Goal: Task Accomplishment & Management: Complete application form

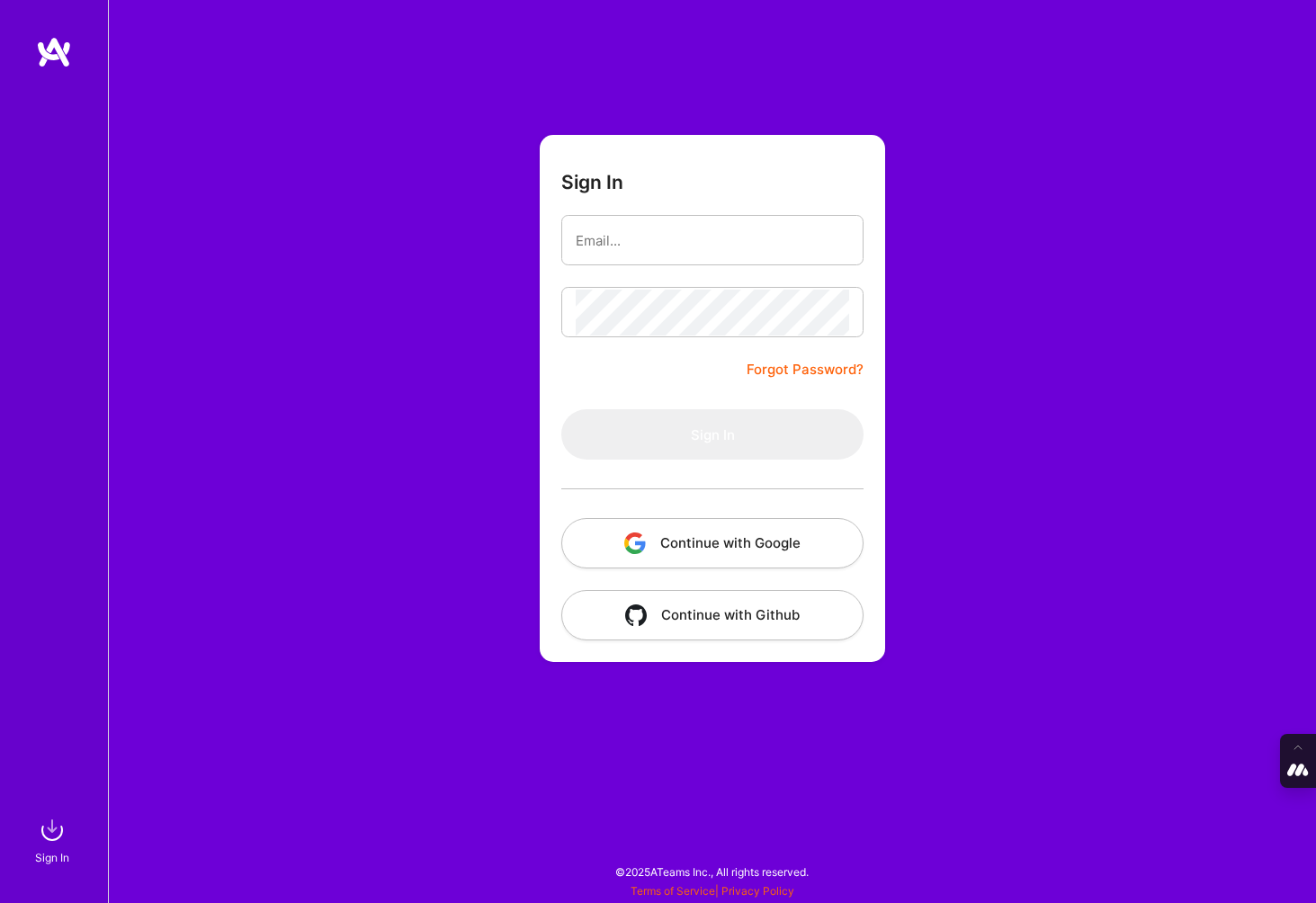
drag, startPoint x: 742, startPoint y: 578, endPoint x: 742, endPoint y: 549, distance: 29.0
click at [742, 578] on form "Sign In Forgot Password? Sign In Continue with Google Continue with Github" at bounding box center [712, 398] width 346 height 527
click at [760, 538] on button "Continue with Google" at bounding box center [712, 543] width 302 height 51
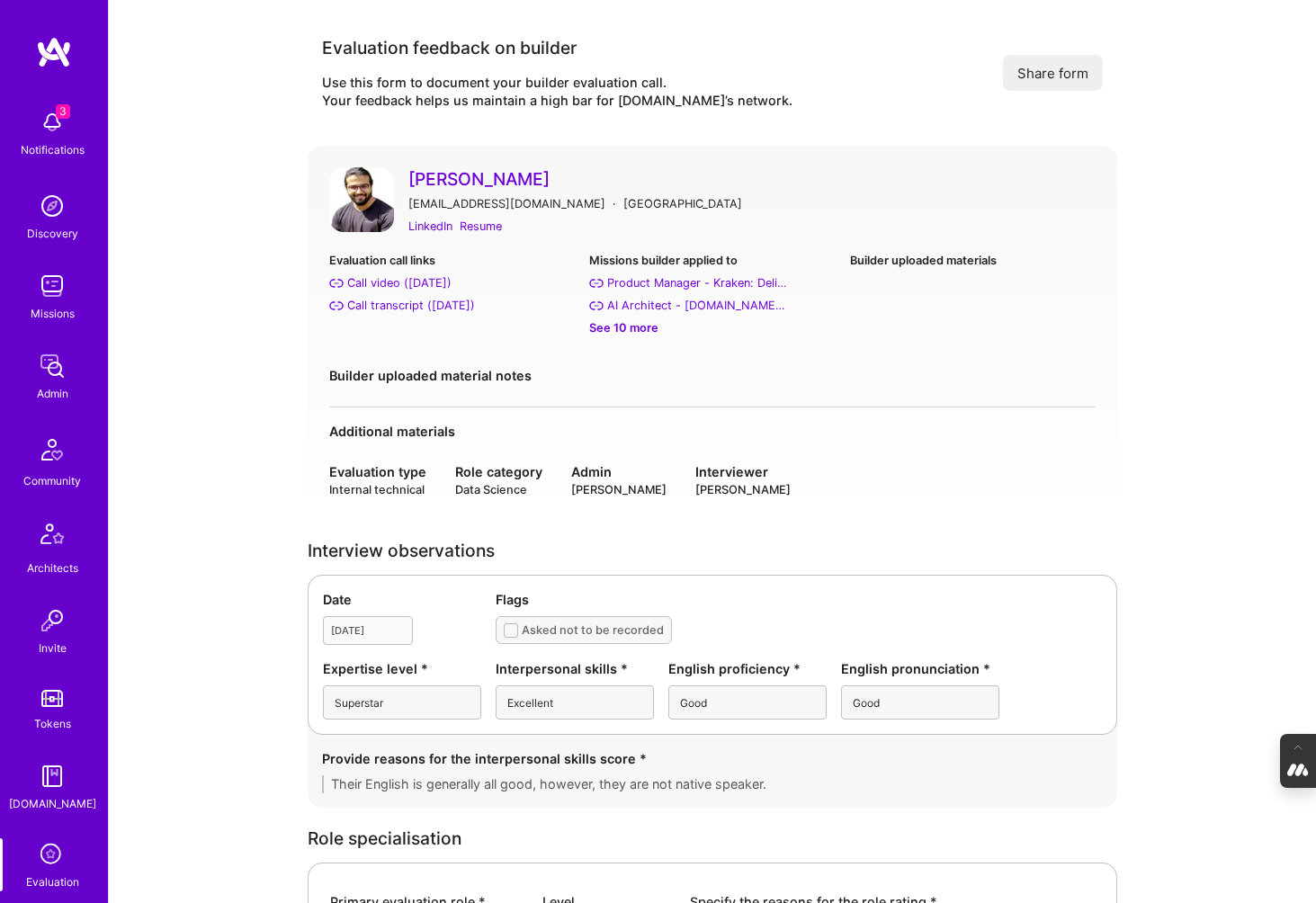
click at [456, 178] on link "Luve Singh" at bounding box center [753, 178] width 688 height 23
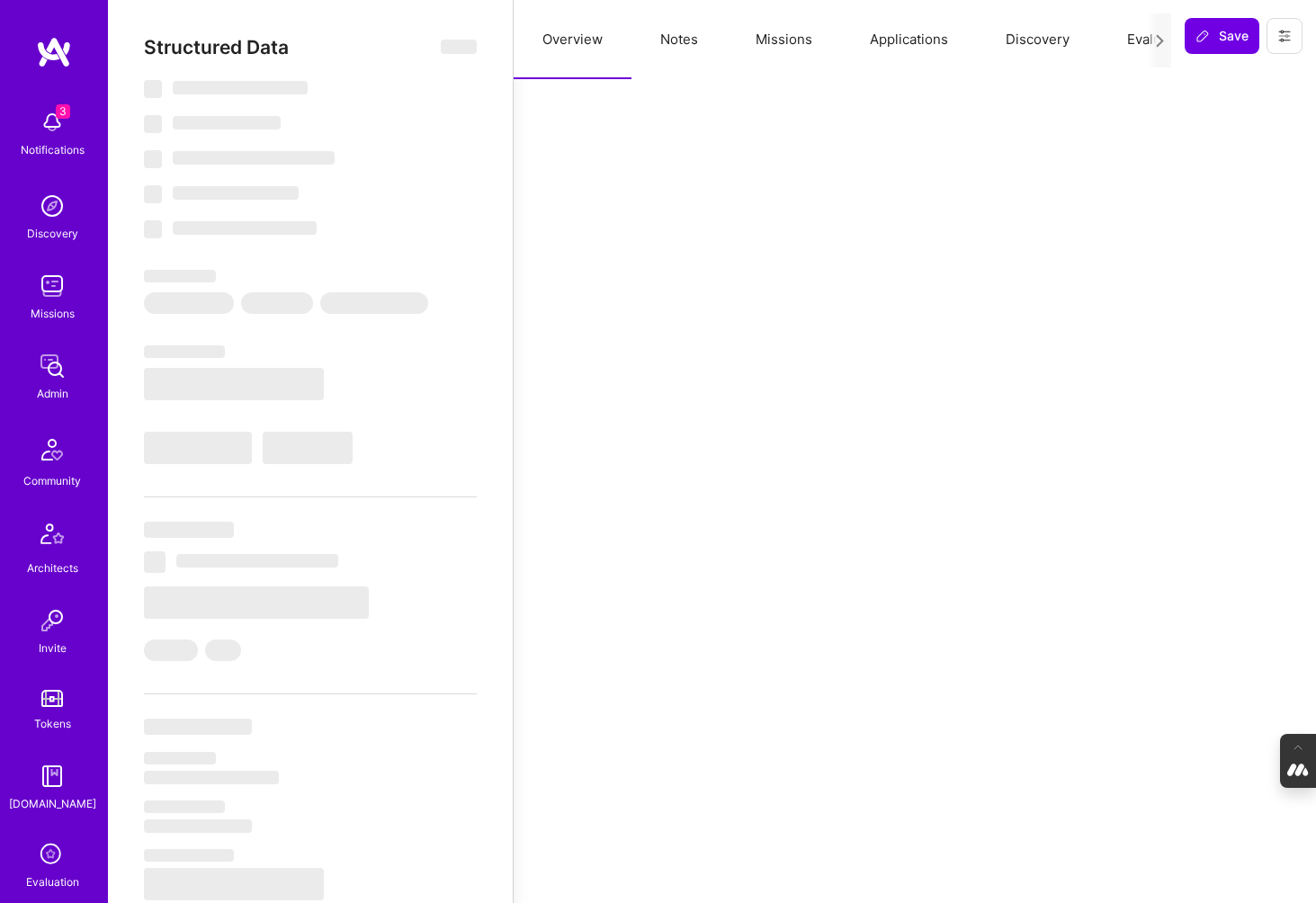
click at [1136, 39] on button "Evaluation" at bounding box center [1159, 39] width 123 height 79
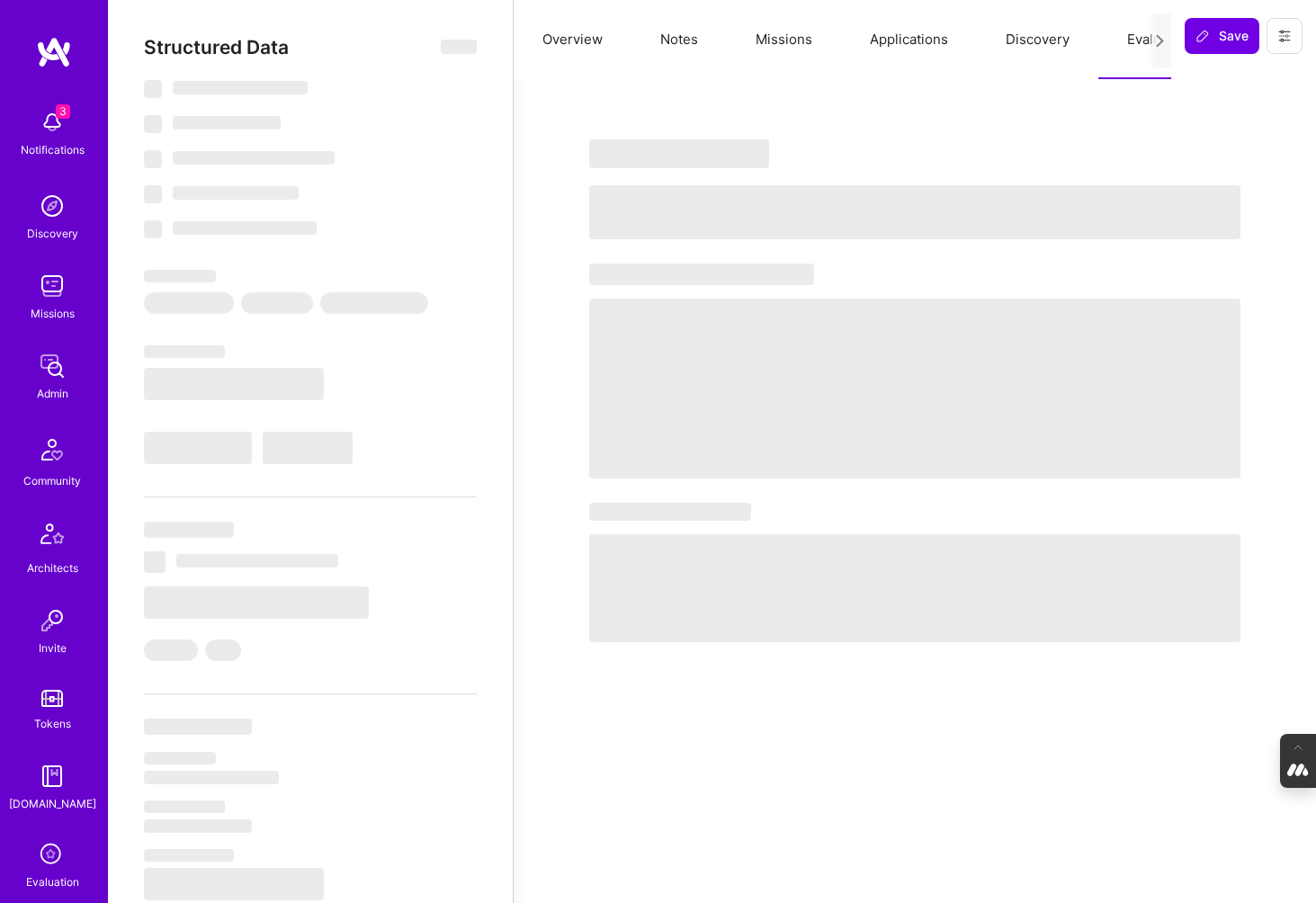
select select "Right Now"
select select "7"
select select "6"
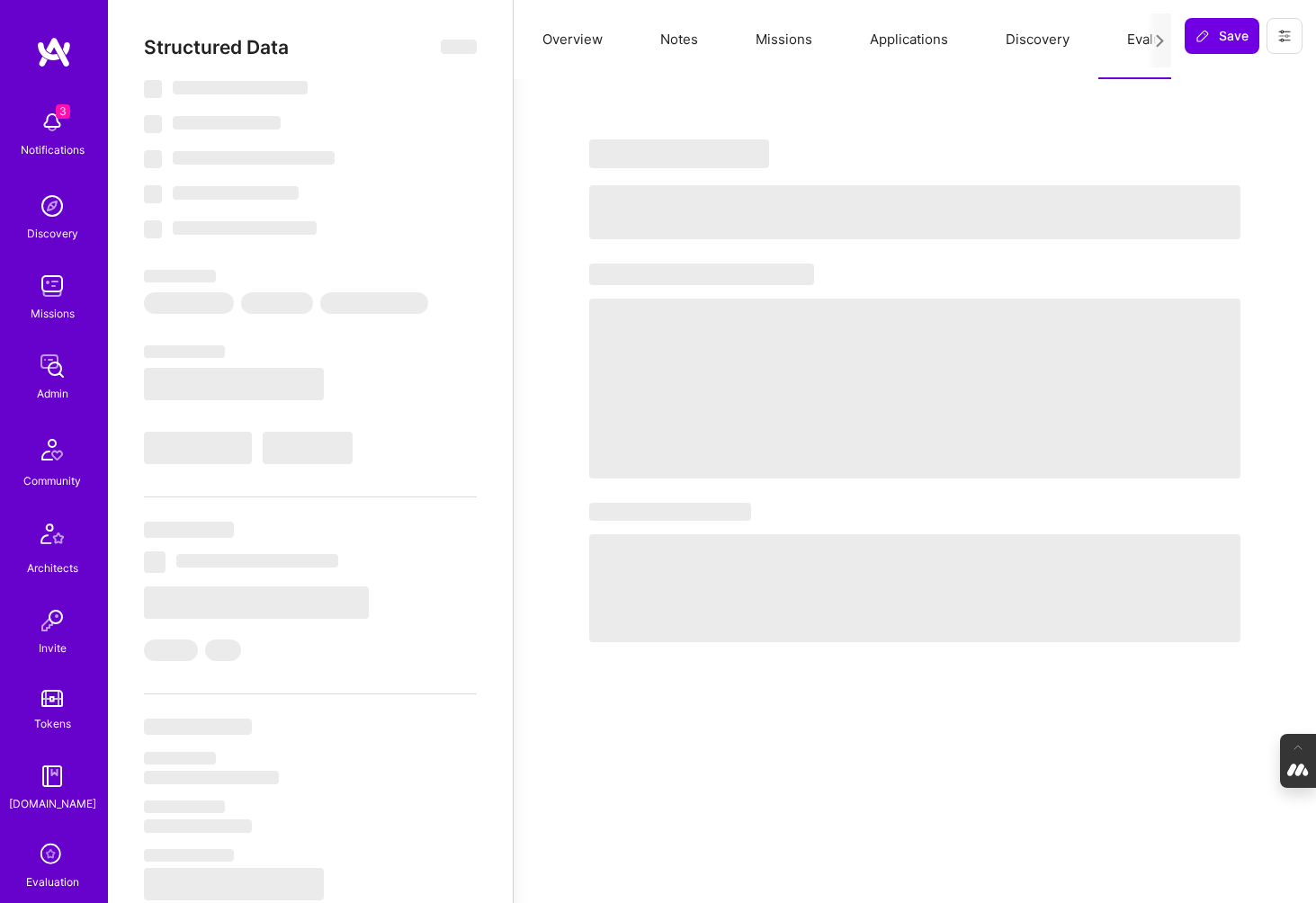
select select "IN"
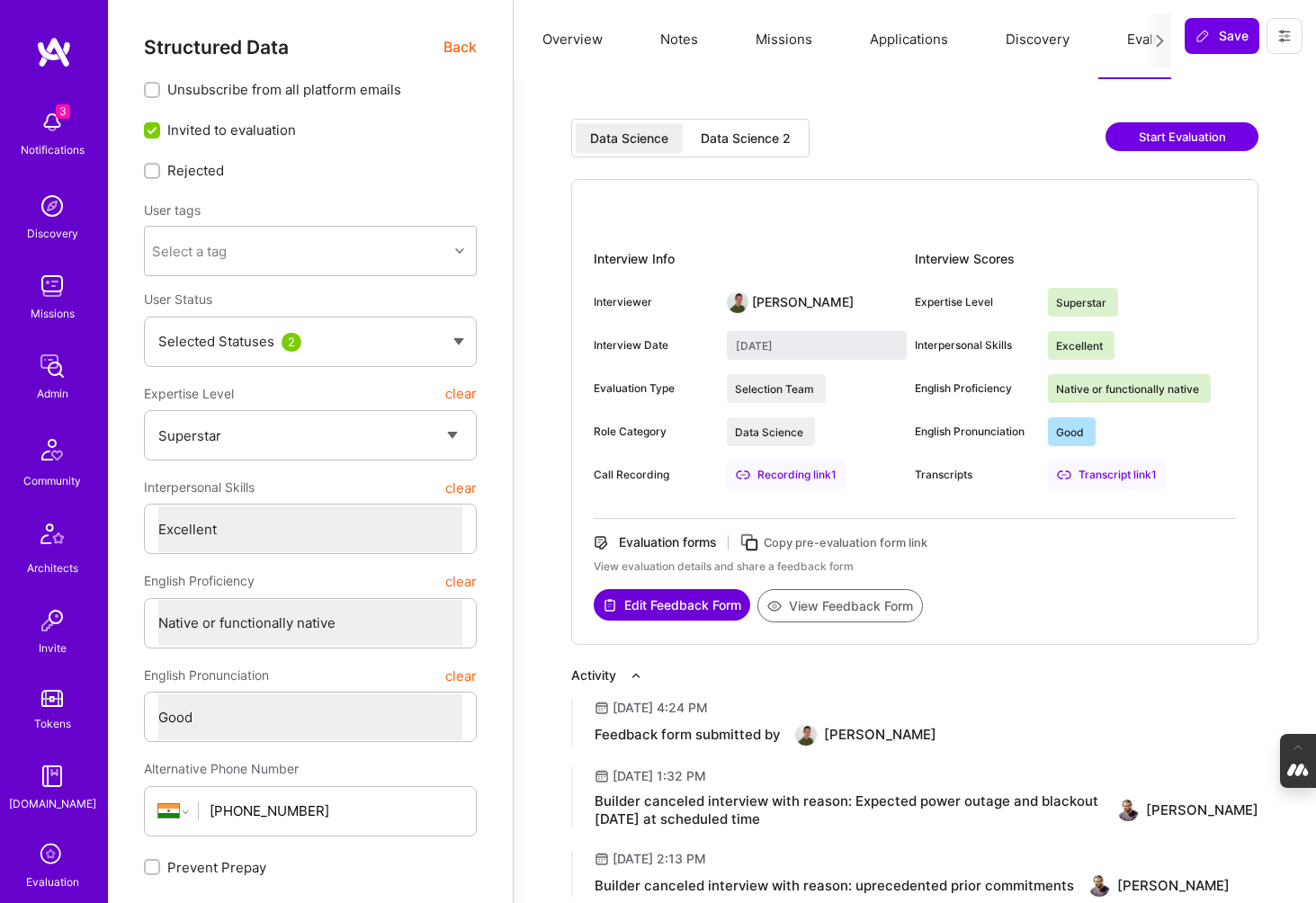
click at [735, 130] on div "Data Science 2" at bounding box center [746, 138] width 90 height 18
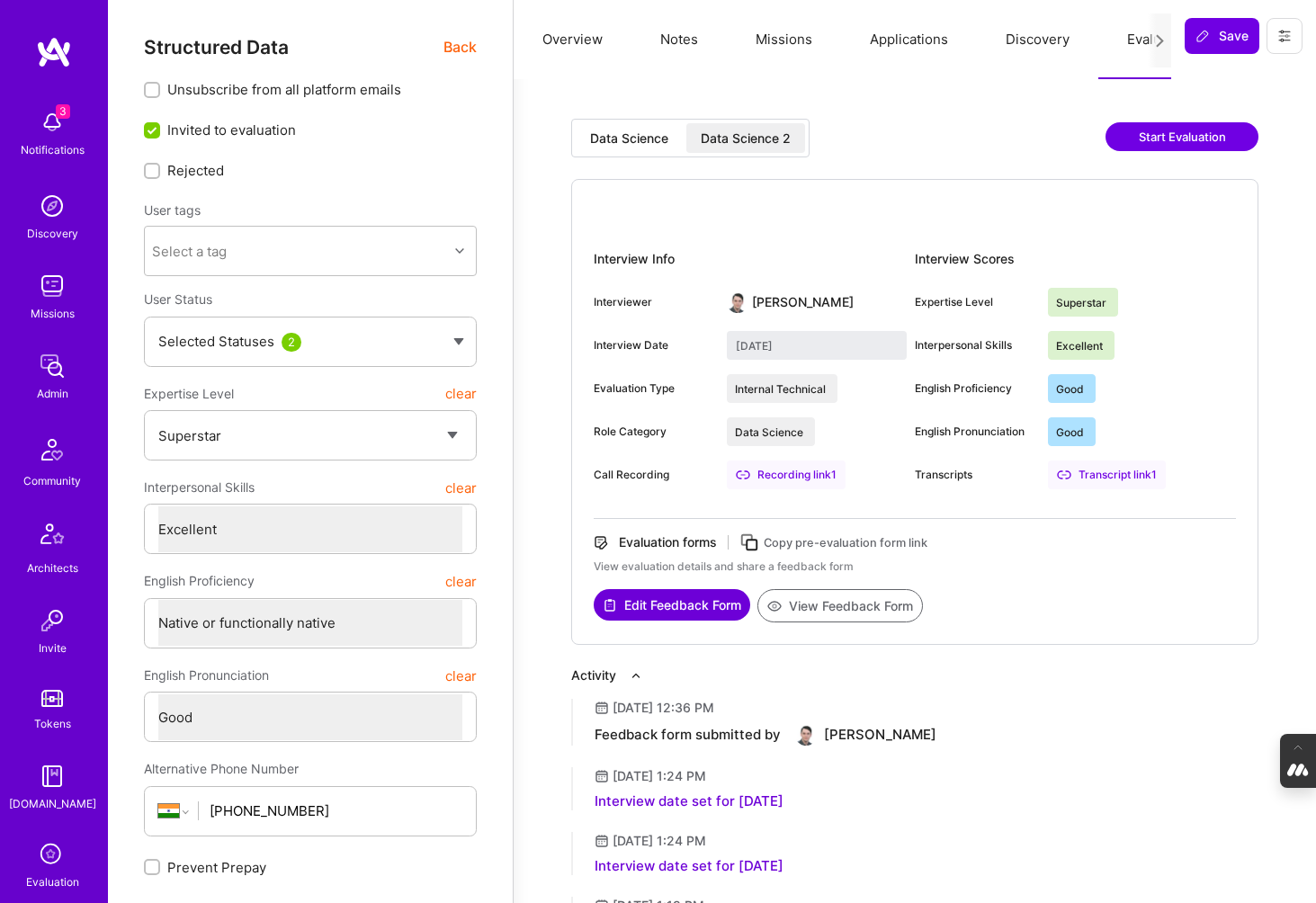
click at [602, 142] on div "Data Science" at bounding box center [629, 138] width 78 height 18
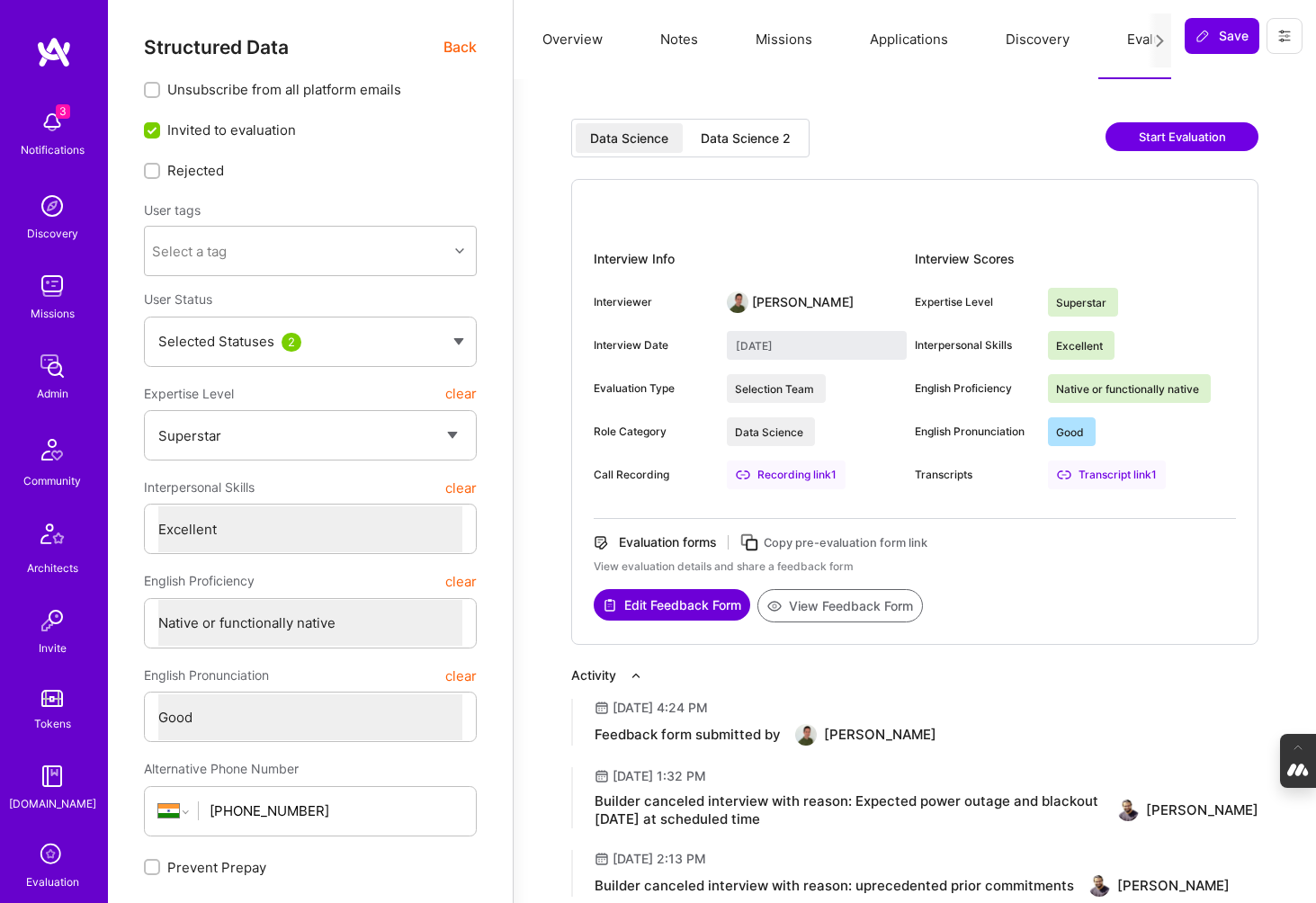
click at [781, 136] on div "Data Science 2" at bounding box center [746, 138] width 90 height 18
type input "September 2, 2025"
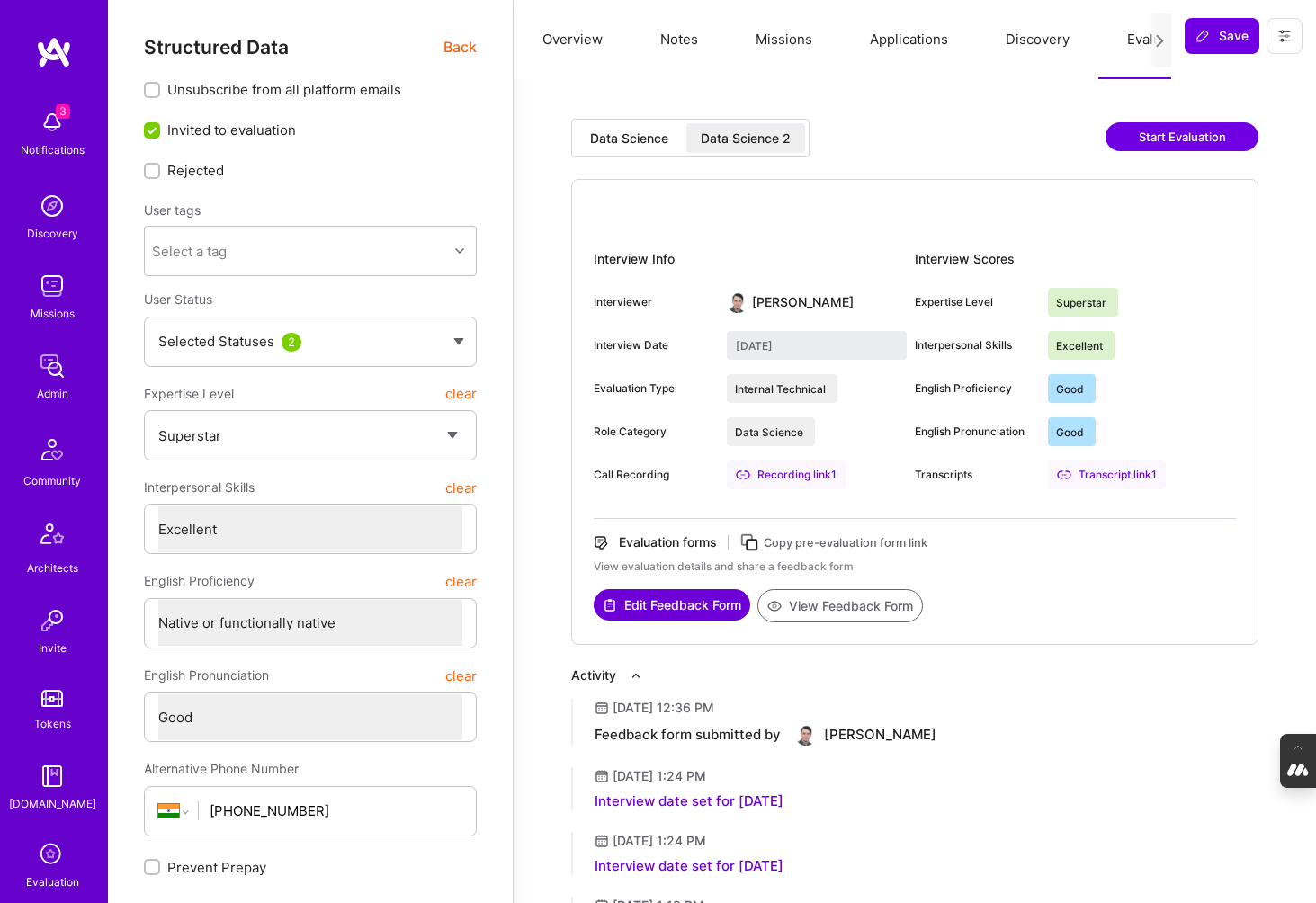
click at [679, 45] on button "Notes" at bounding box center [679, 39] width 96 height 79
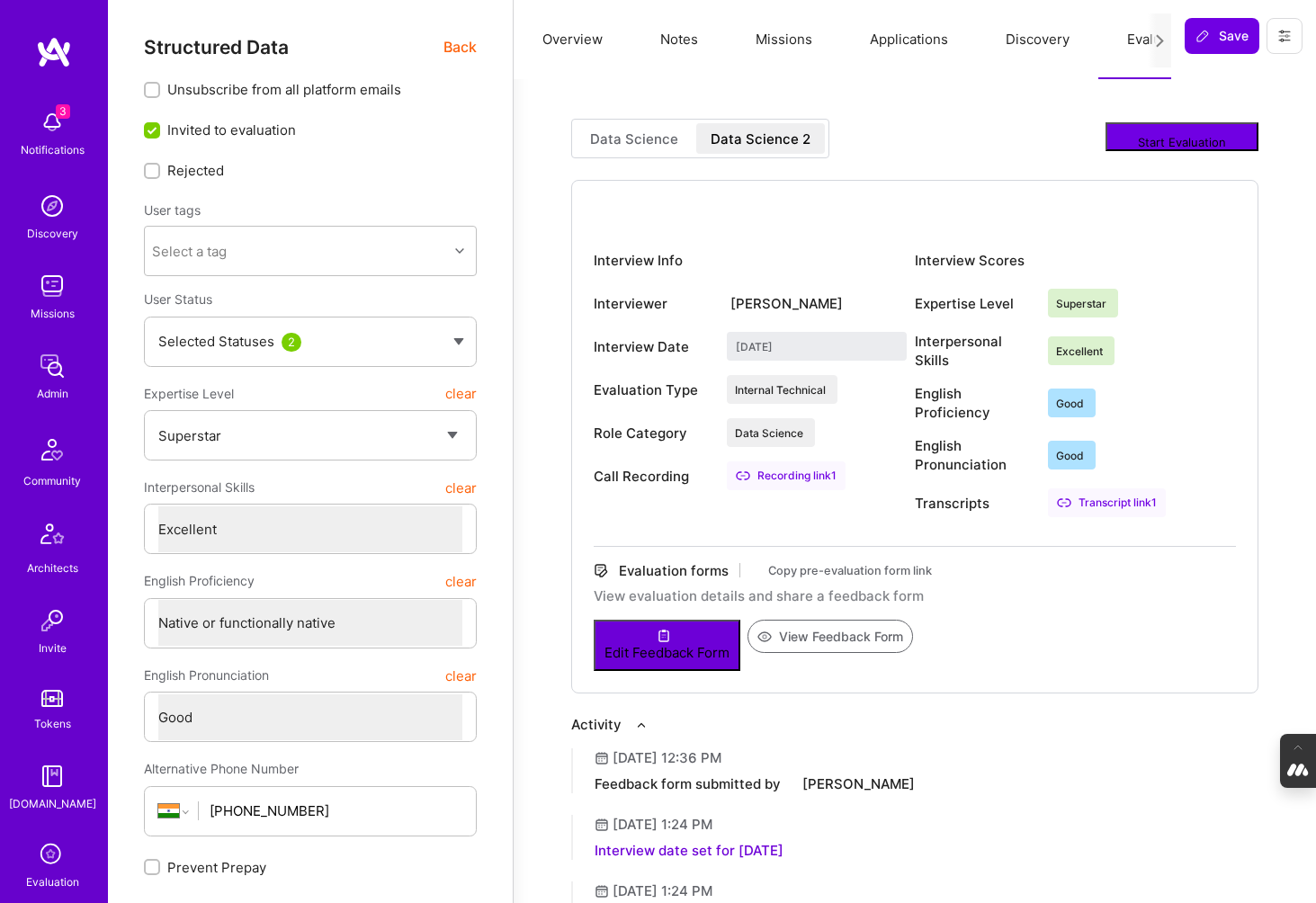
type textarea "x"
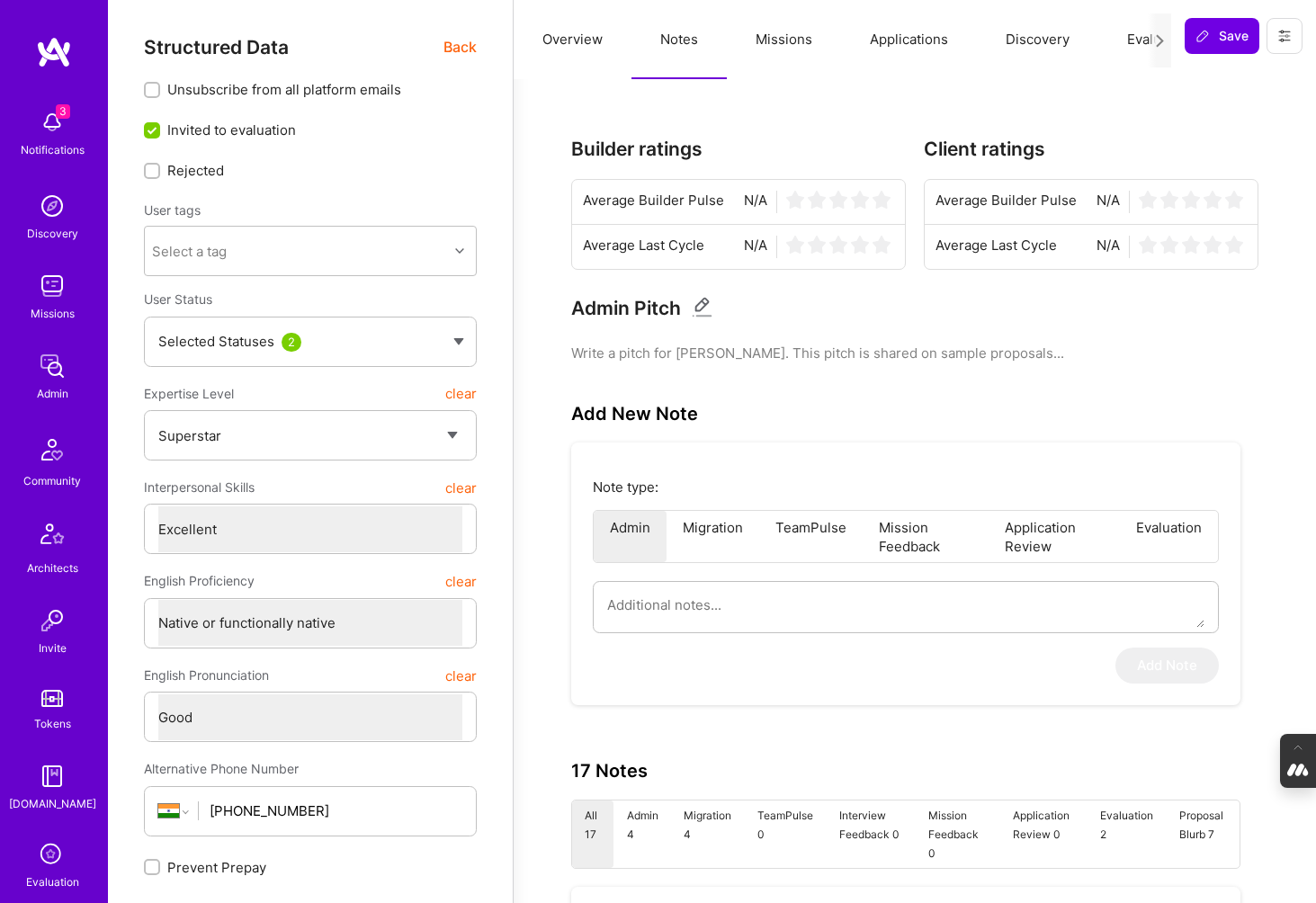
click at [1127, 38] on button "Evaluation" at bounding box center [1159, 39] width 123 height 79
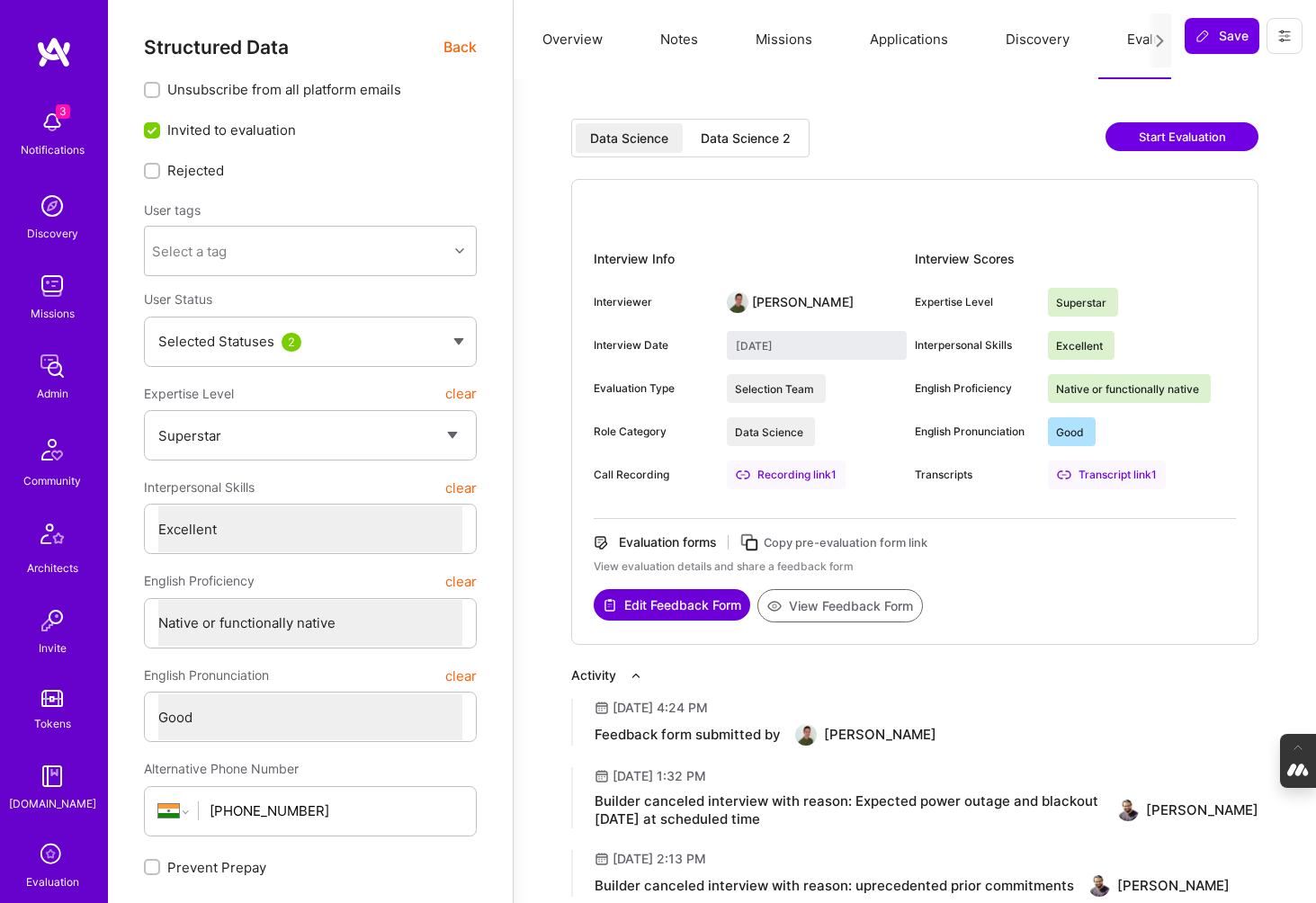
click at [755, 137] on div "Data Science 2" at bounding box center [746, 138] width 90 height 18
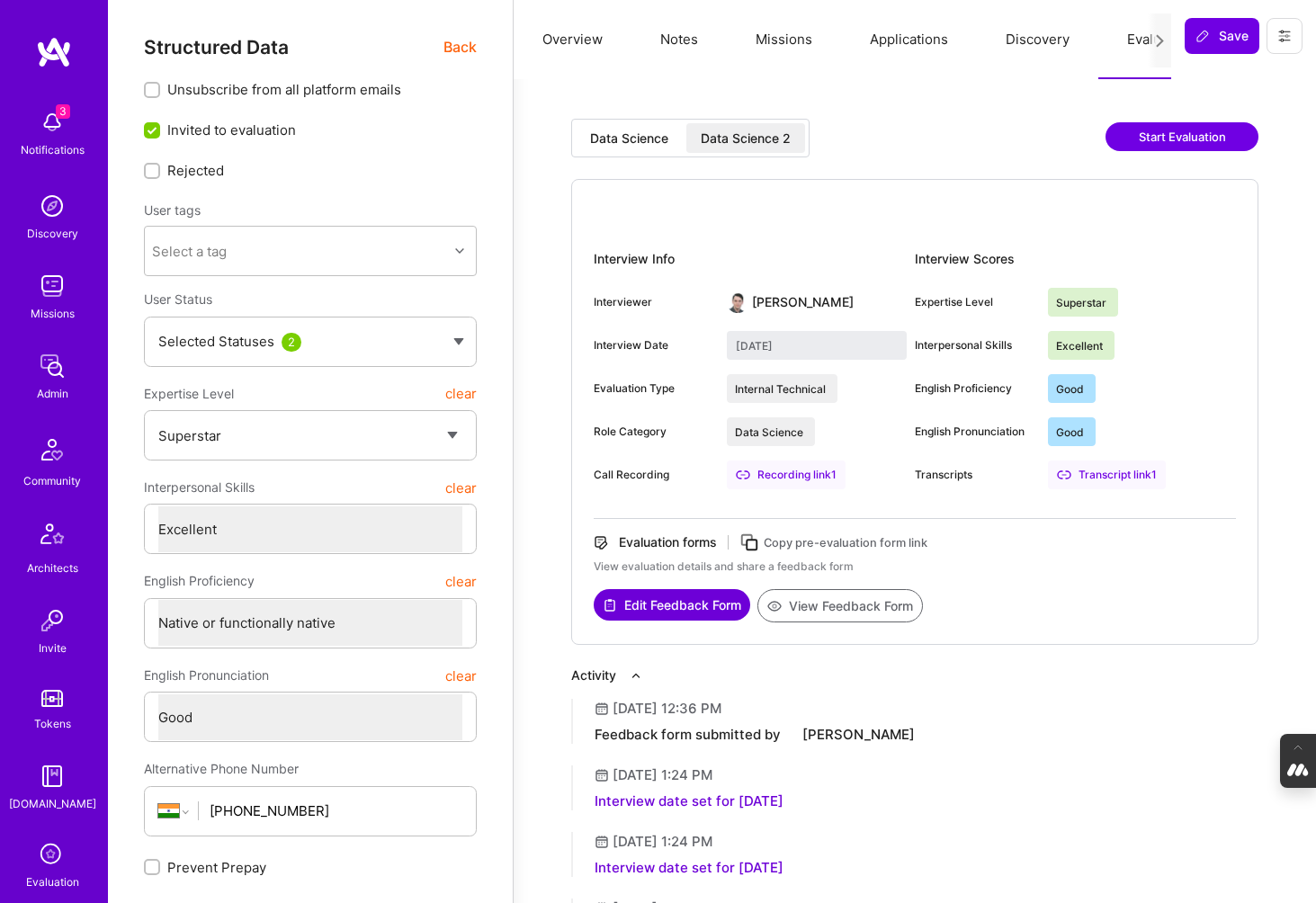
type input "September 2, 2025"
click at [778, 44] on button "Missions" at bounding box center [784, 39] width 115 height 79
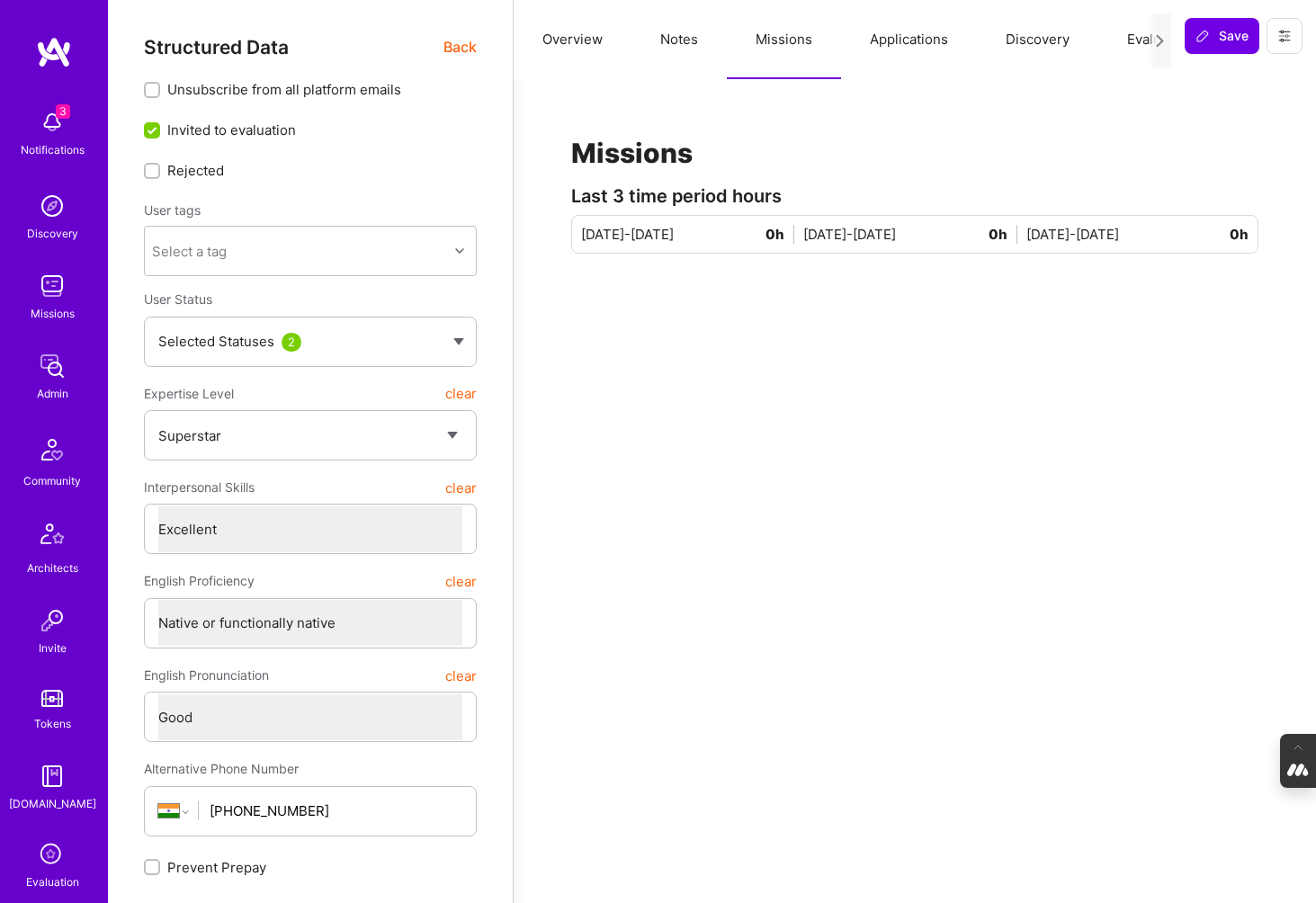
click at [661, 46] on button "Notes" at bounding box center [679, 39] width 96 height 79
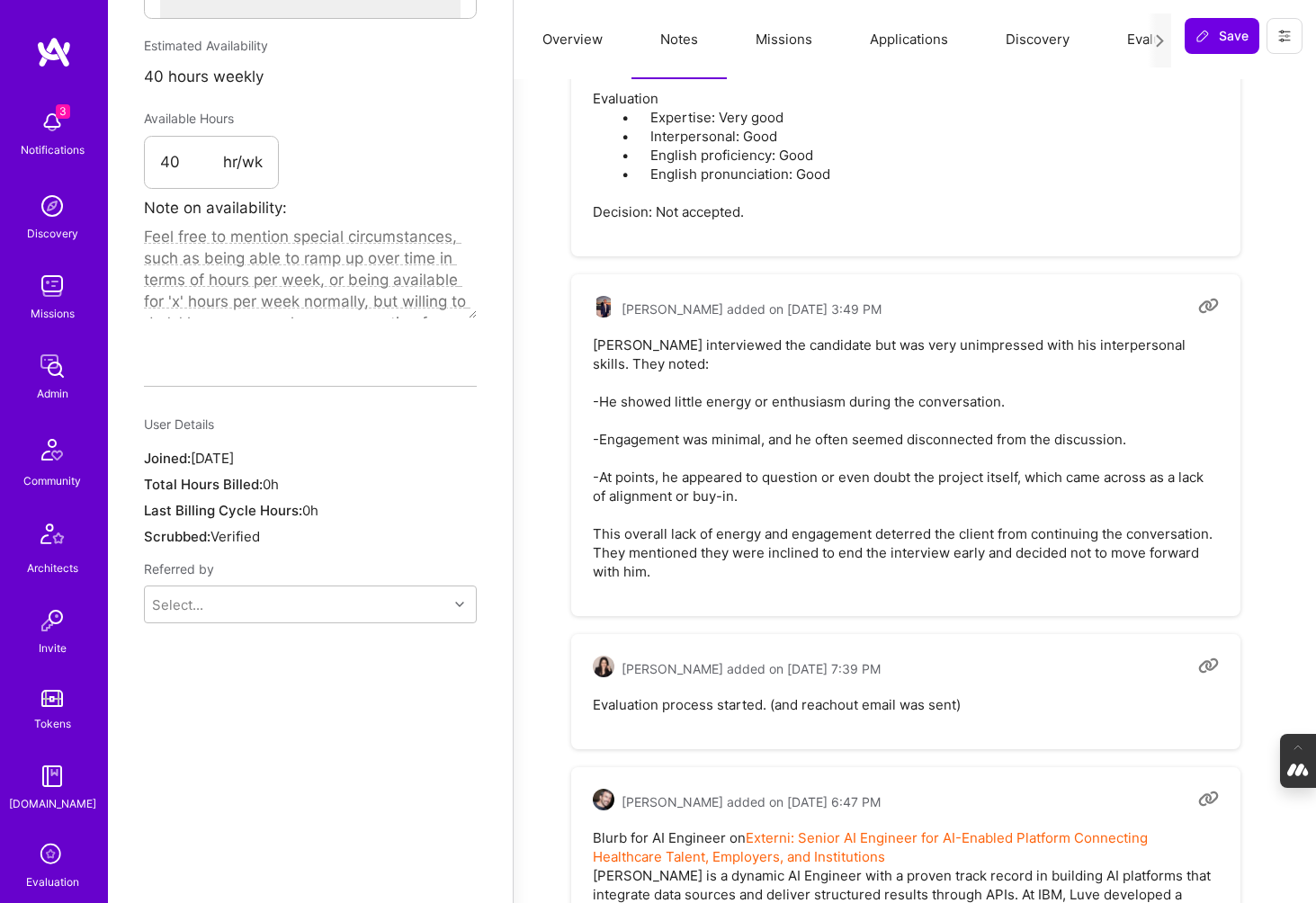
scroll to position [1011, 0]
click at [923, 34] on button "Applications" at bounding box center [909, 39] width 136 height 79
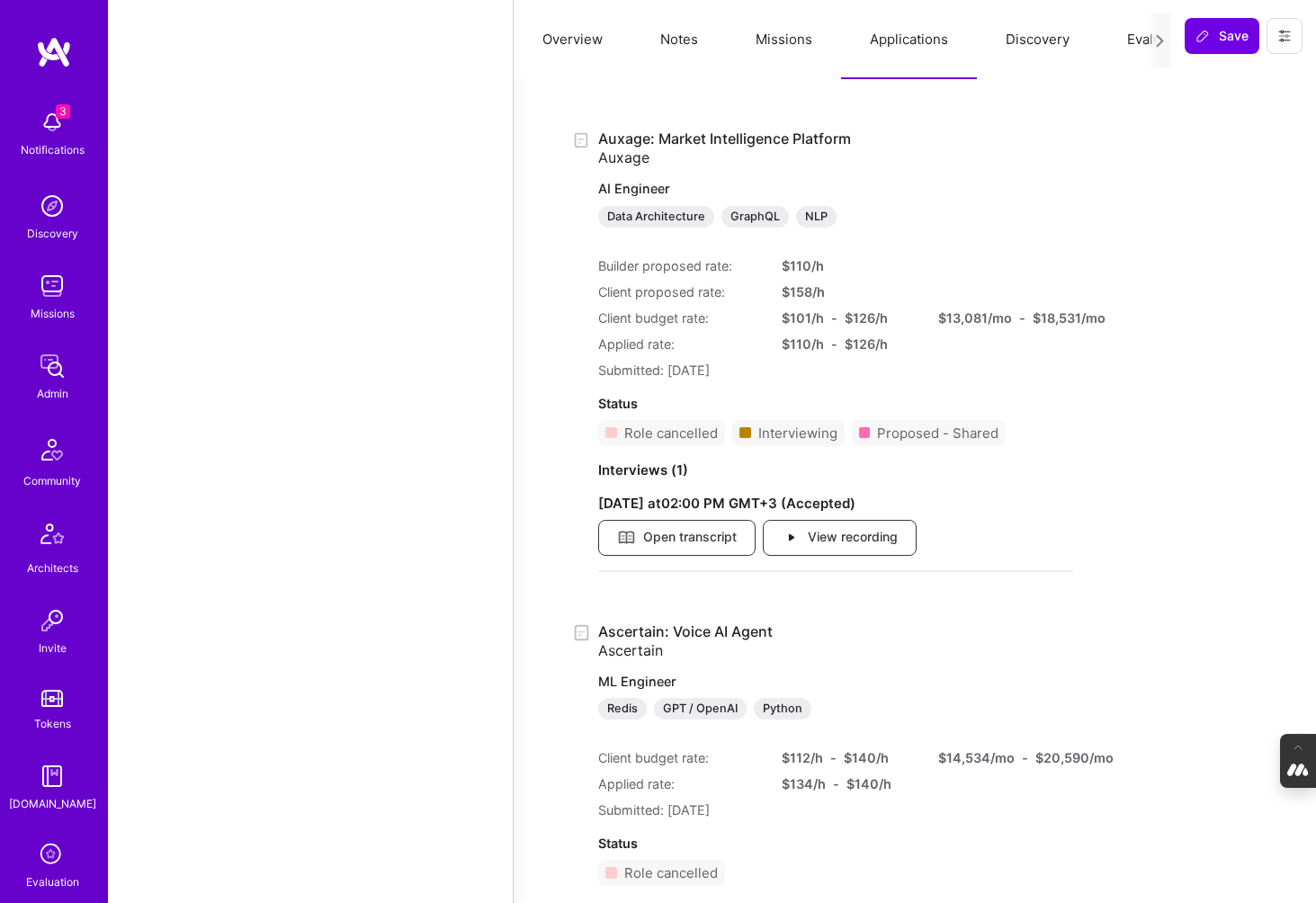
scroll to position [10905, 0]
click at [881, 537] on span "View recording" at bounding box center [839, 536] width 117 height 20
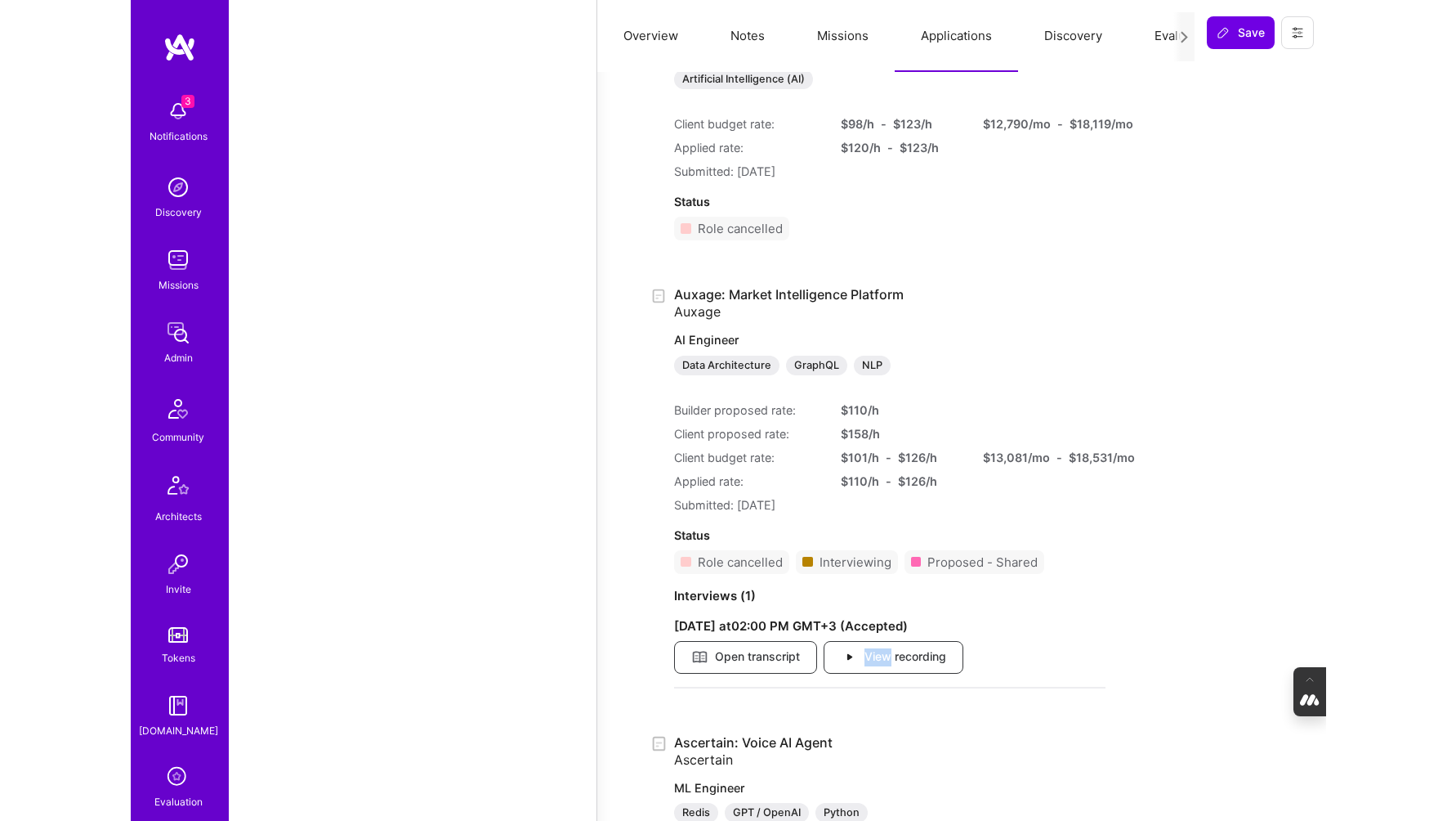
scroll to position [9750, 0]
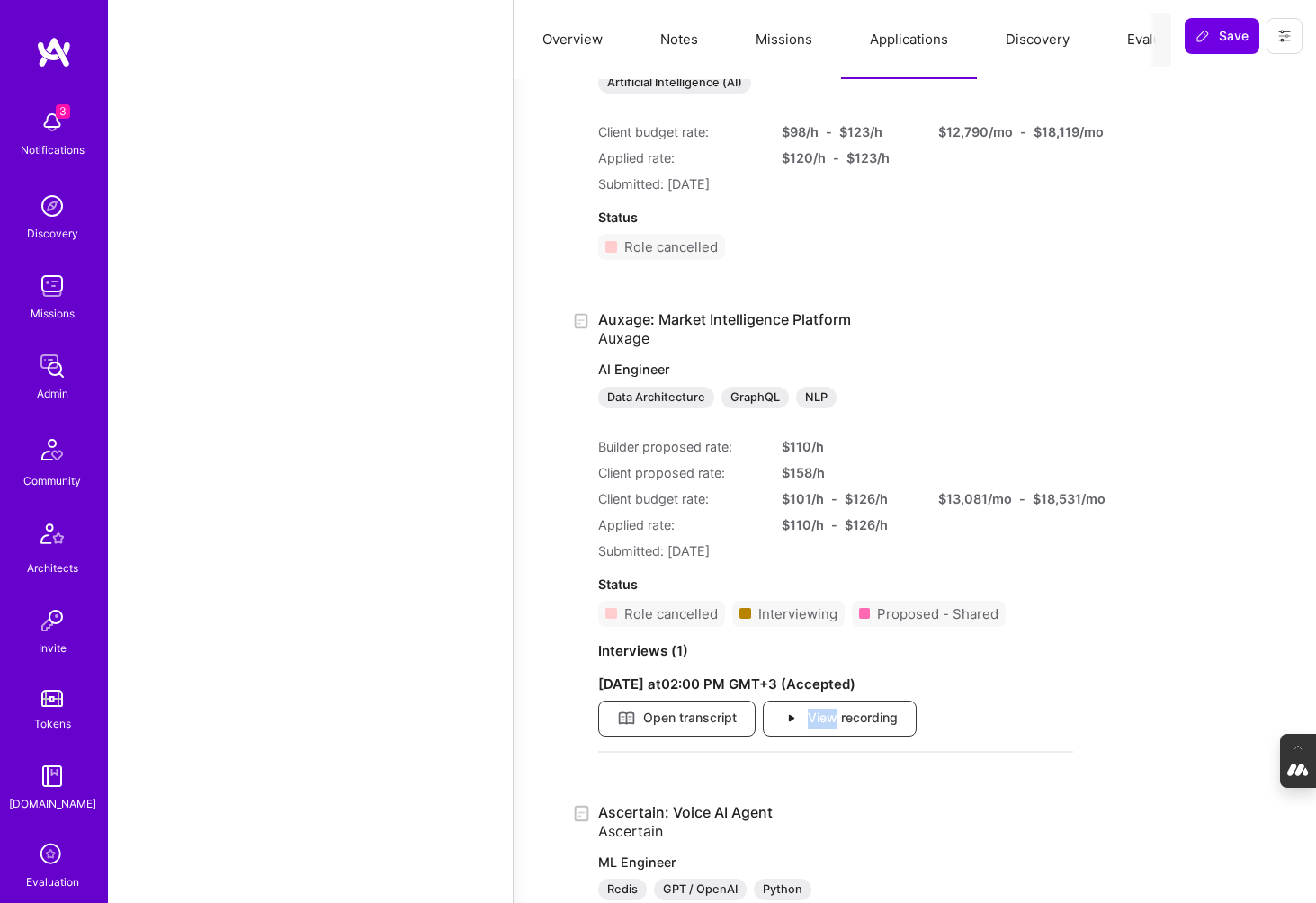
type textarea "x"
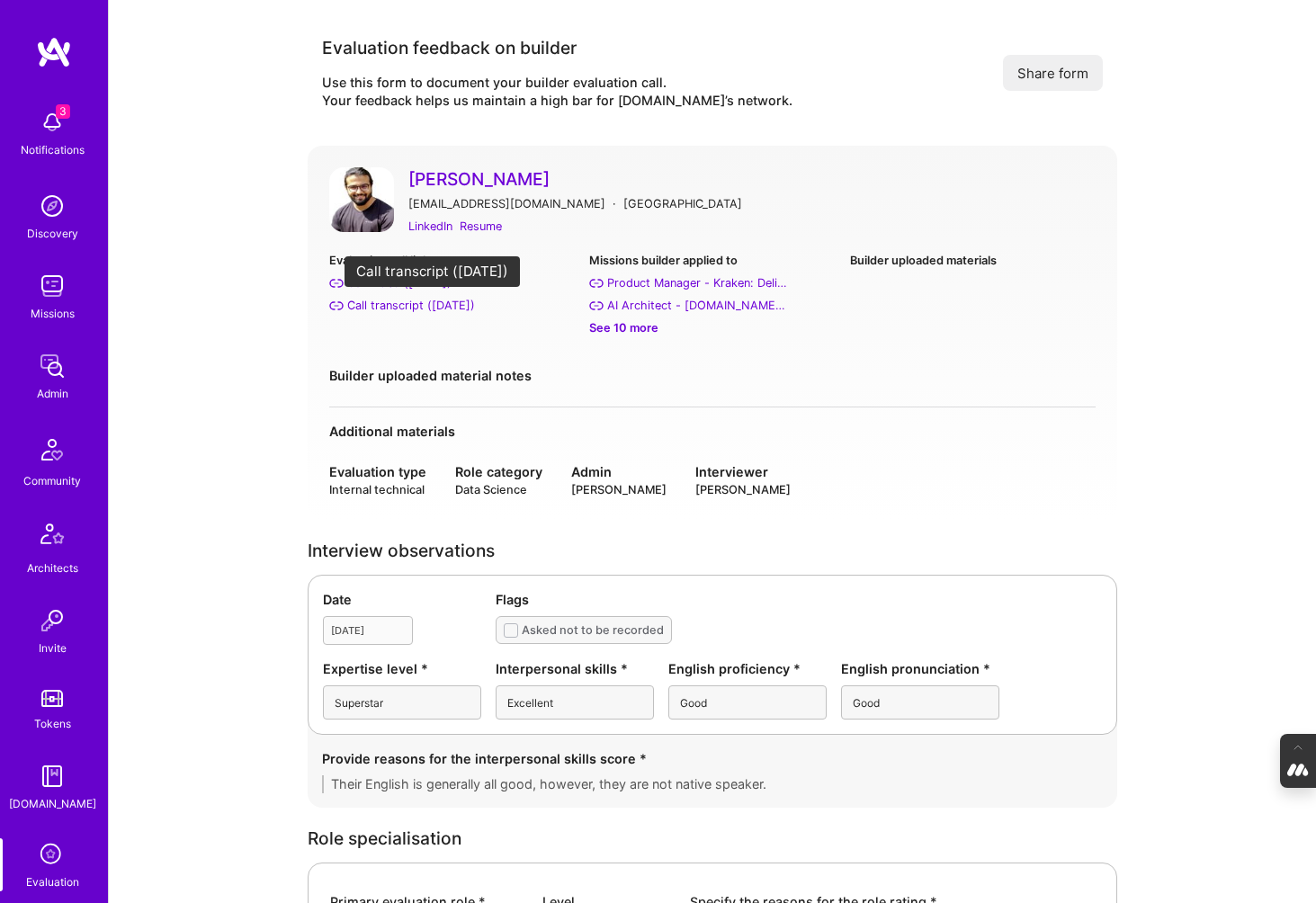
click at [409, 304] on div "Call transcript (Sep 02, 2025)" at bounding box center [412, 305] width 128 height 19
click at [438, 183] on link "[PERSON_NAME]" at bounding box center [753, 178] width 688 height 23
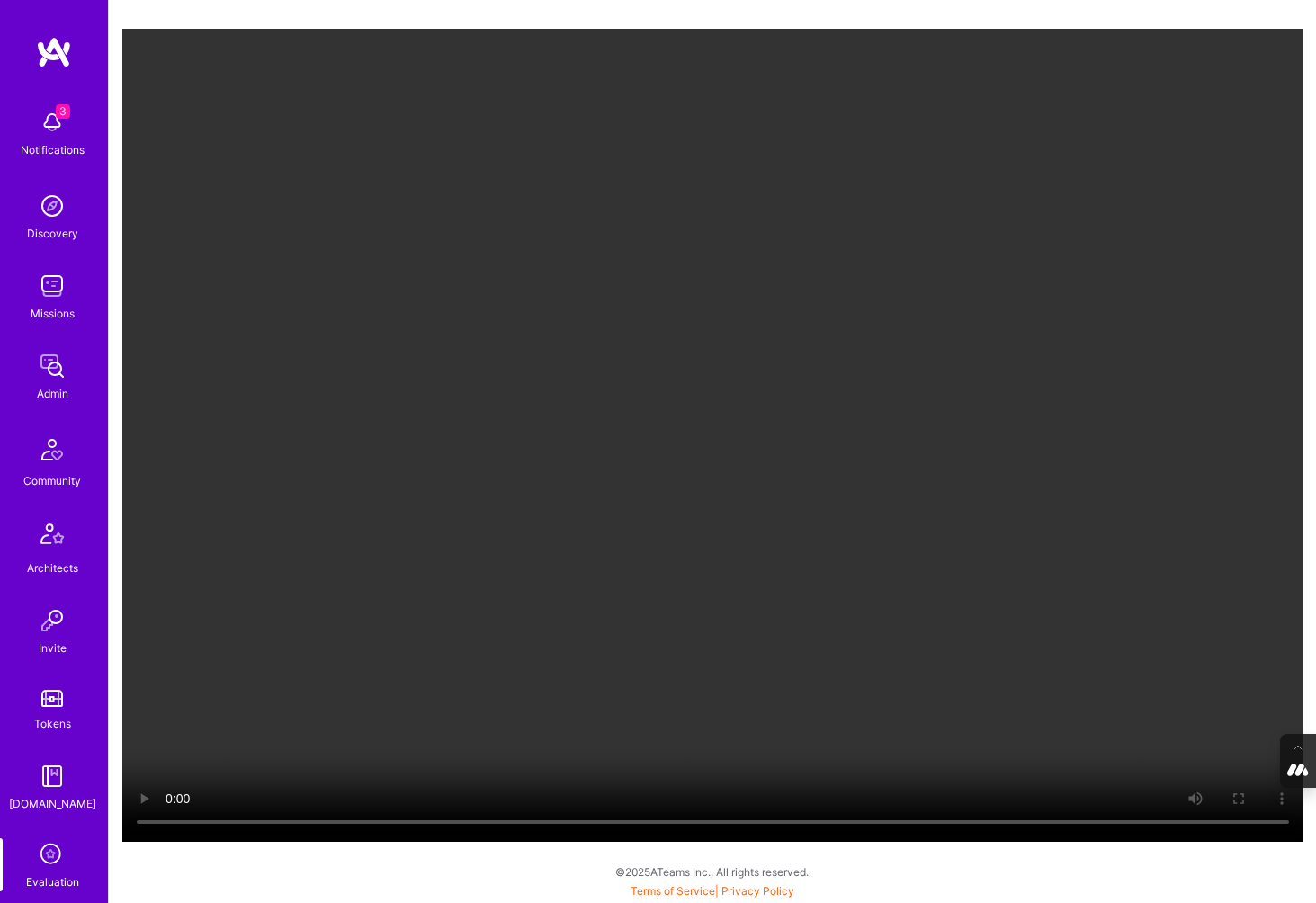
click at [355, 709] on video "Your browser does not support the video tag." at bounding box center [712, 434] width 1181 height 812
click at [732, 511] on video "Your browser does not support the video tag." at bounding box center [712, 434] width 1181 height 812
click at [596, 517] on video "Your browser does not support the video tag." at bounding box center [712, 434] width 1181 height 812
click at [469, 538] on video "Your browser does not support the video tag." at bounding box center [712, 434] width 1181 height 812
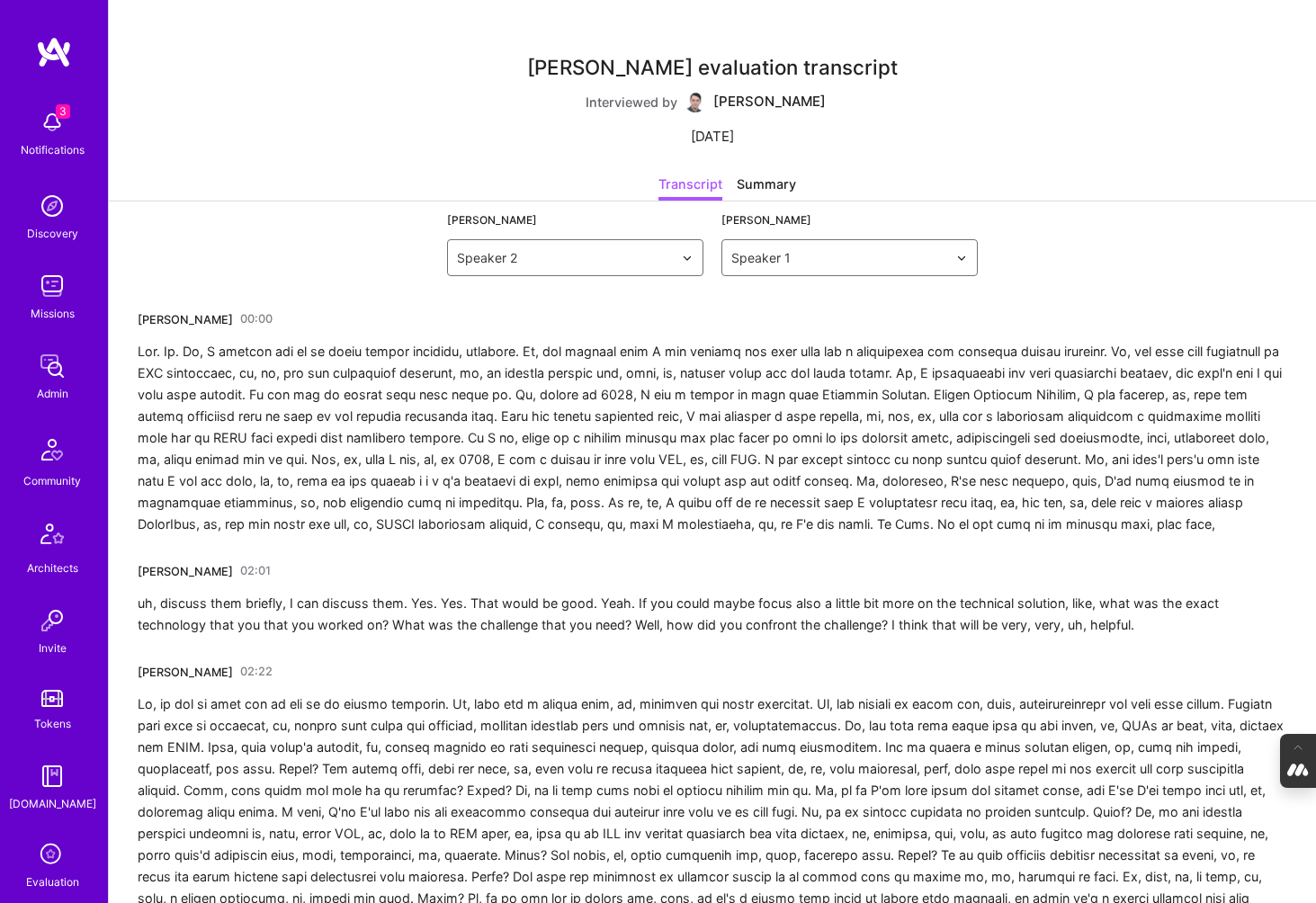
click at [240, 315] on link "00:00" at bounding box center [256, 319] width 32 height 29
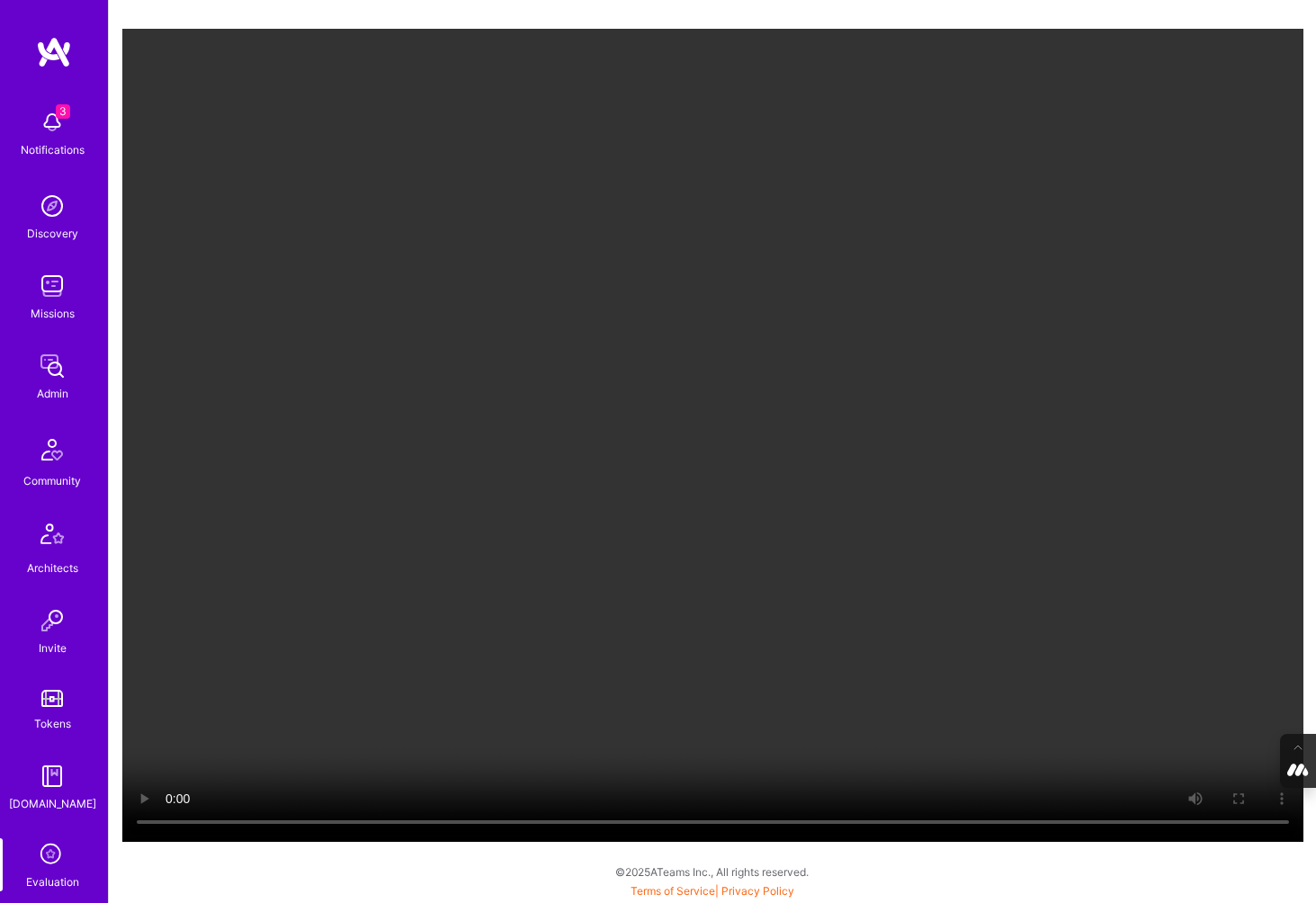
click at [695, 379] on video "Your browser does not support the video tag." at bounding box center [712, 434] width 1181 height 812
click at [679, 560] on video "Your browser does not support the video tag." at bounding box center [712, 434] width 1181 height 812
click at [890, 531] on video "Your browser does not support the video tag." at bounding box center [712, 434] width 1181 height 812
click at [850, 378] on video "Your browser does not support the video tag." at bounding box center [712, 434] width 1181 height 812
click at [809, 472] on video "Your browser does not support the video tag." at bounding box center [712, 434] width 1181 height 812
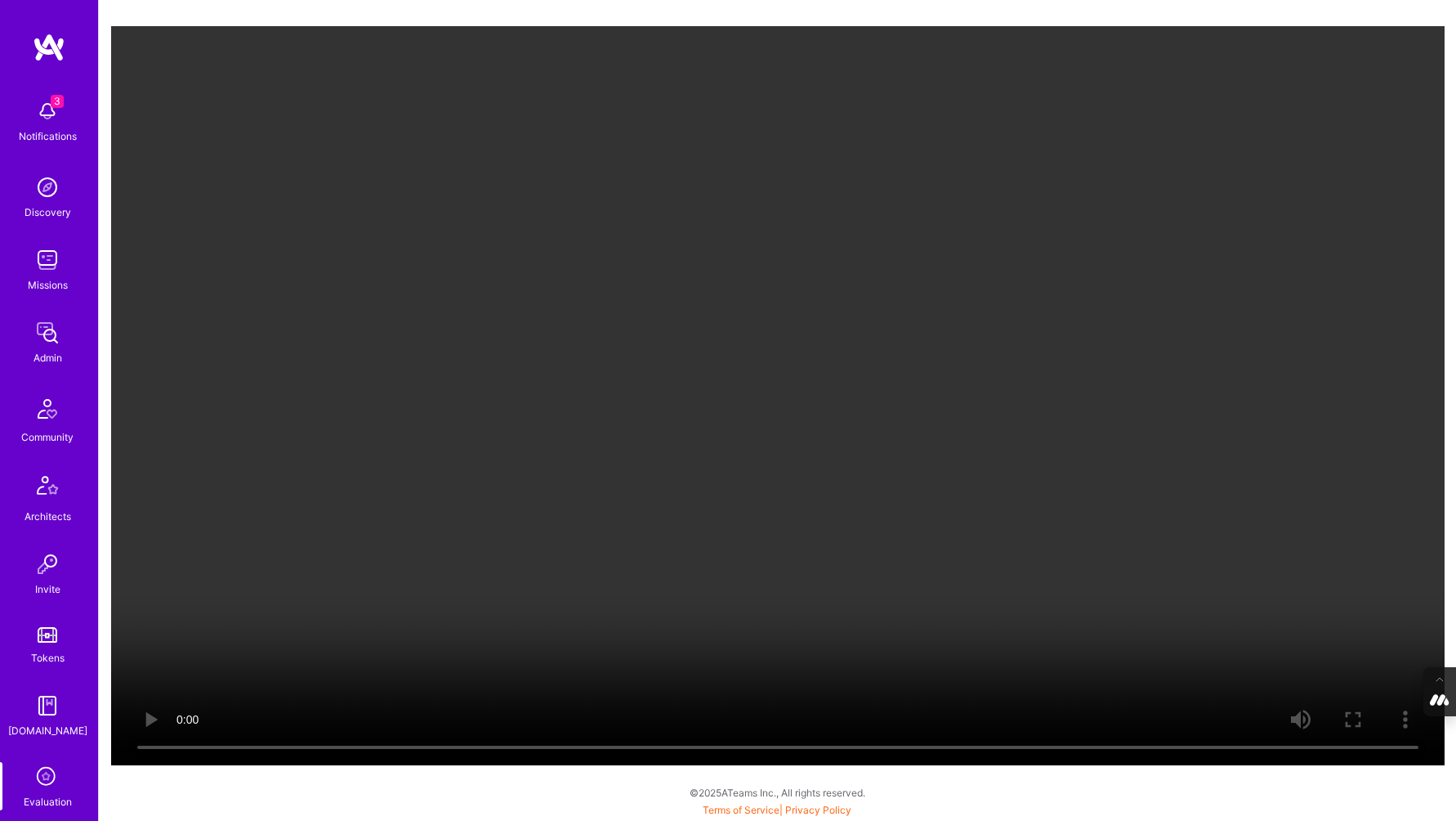
click at [952, 392] on video "Your browser does not support the video tag." at bounding box center [777, 395] width 1334 height 739
click at [826, 463] on video "Your browser does not support the video tag." at bounding box center [777, 395] width 1334 height 739
click at [839, 484] on video "Your browser does not support the video tag." at bounding box center [777, 395] width 1334 height 739
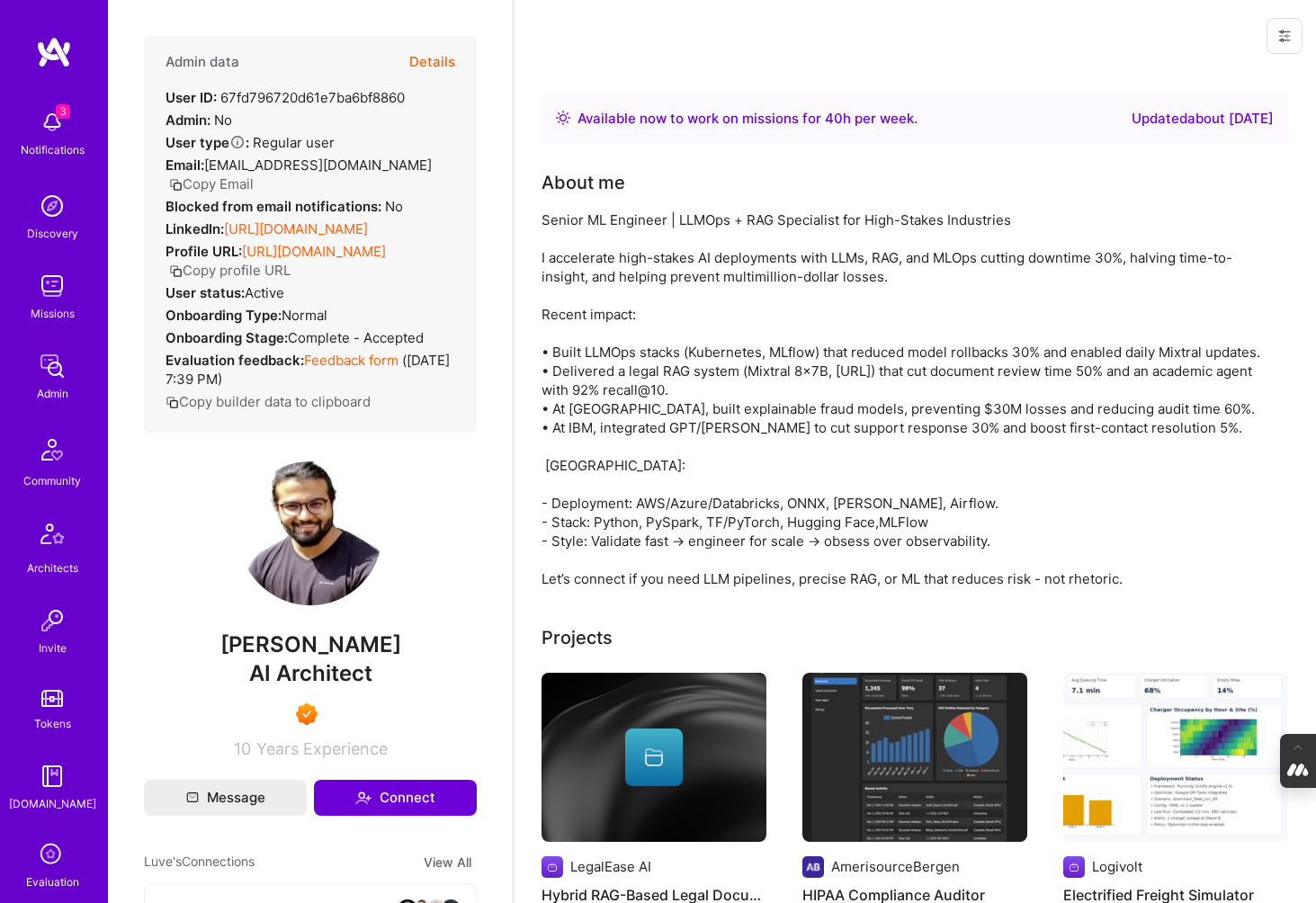
click at [437, 58] on button "Details" at bounding box center [433, 62] width 46 height 52
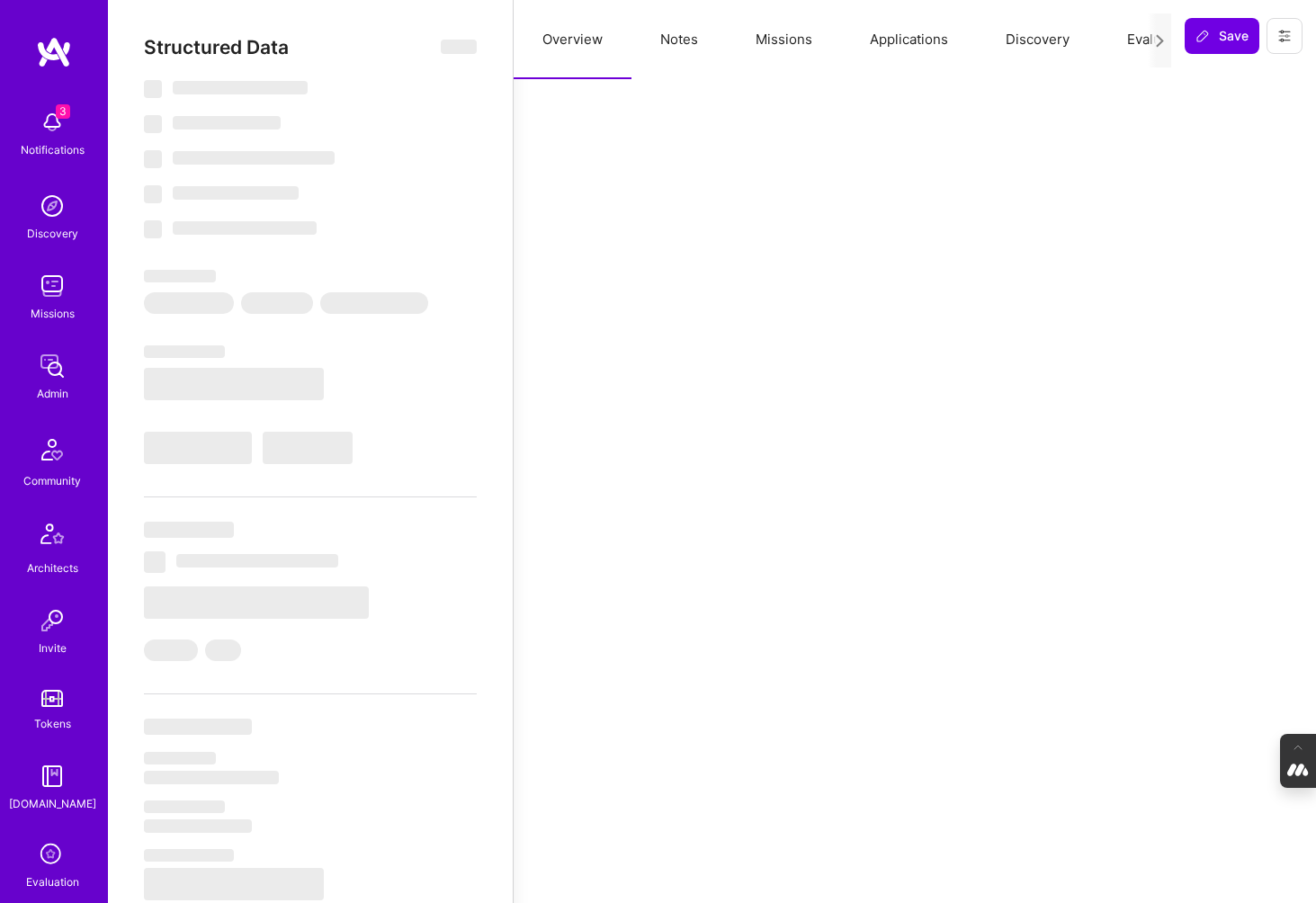
select select "Right Now"
select select "7"
select select "6"
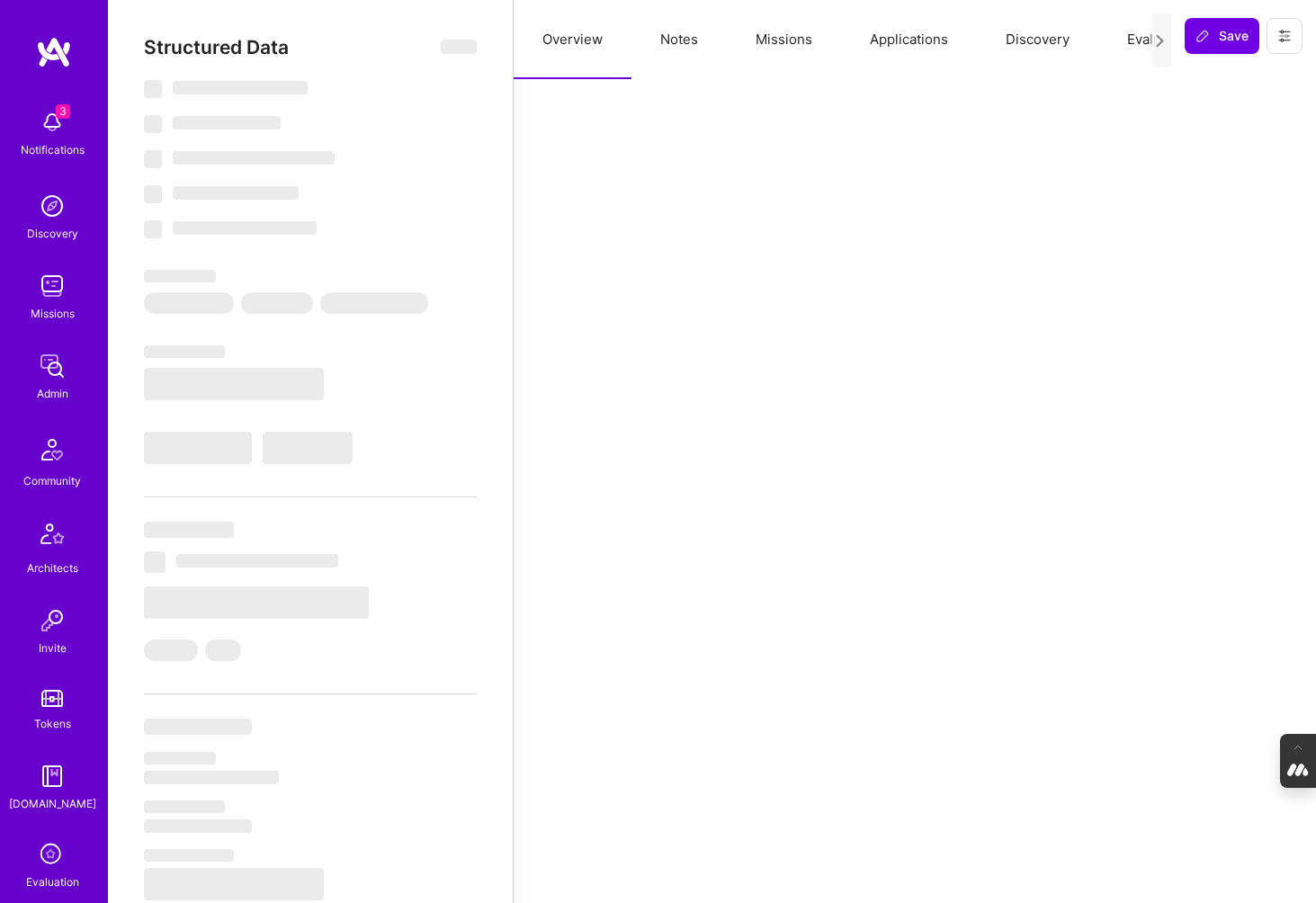
select select "IN"
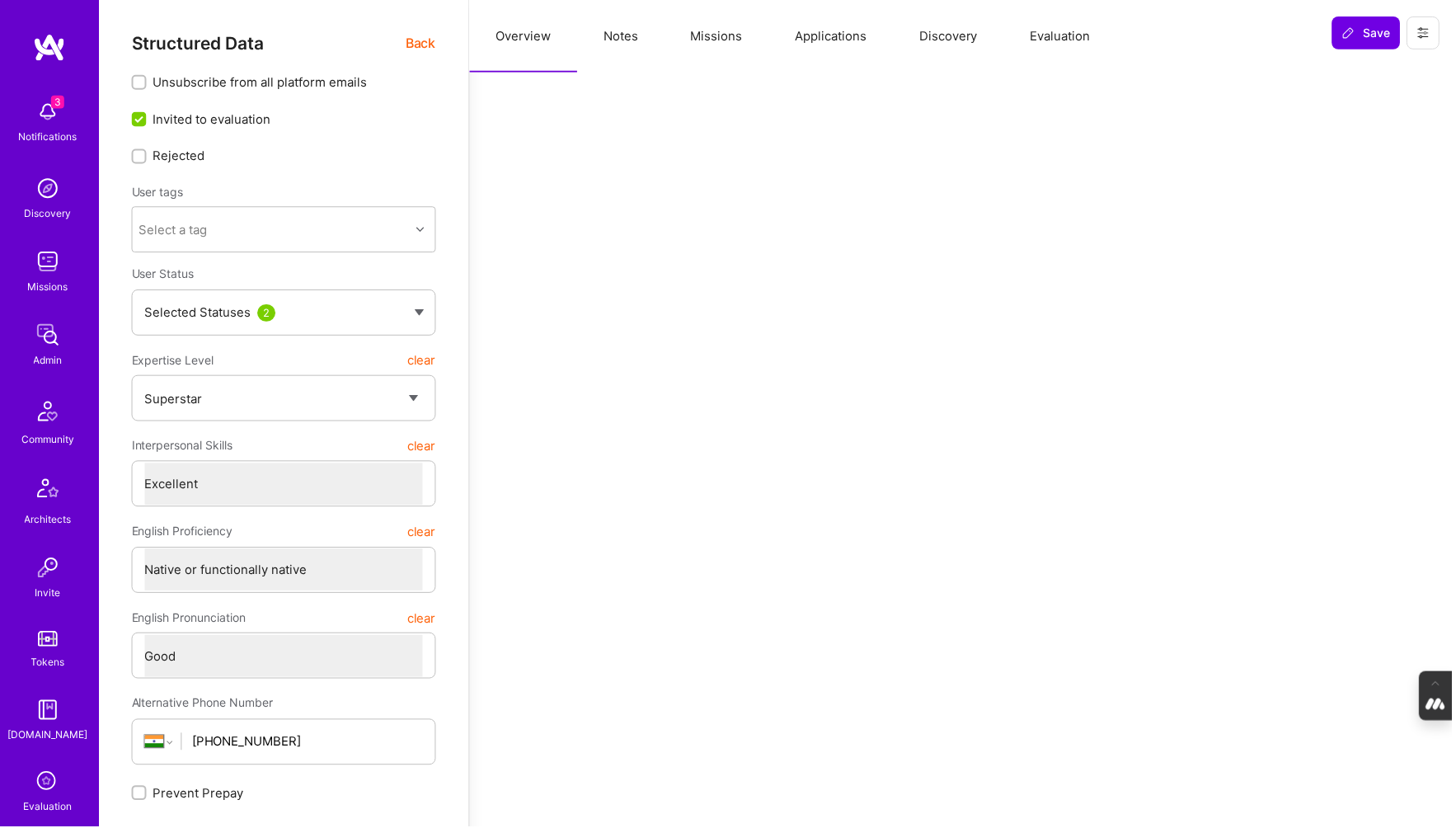
type textarea "x"
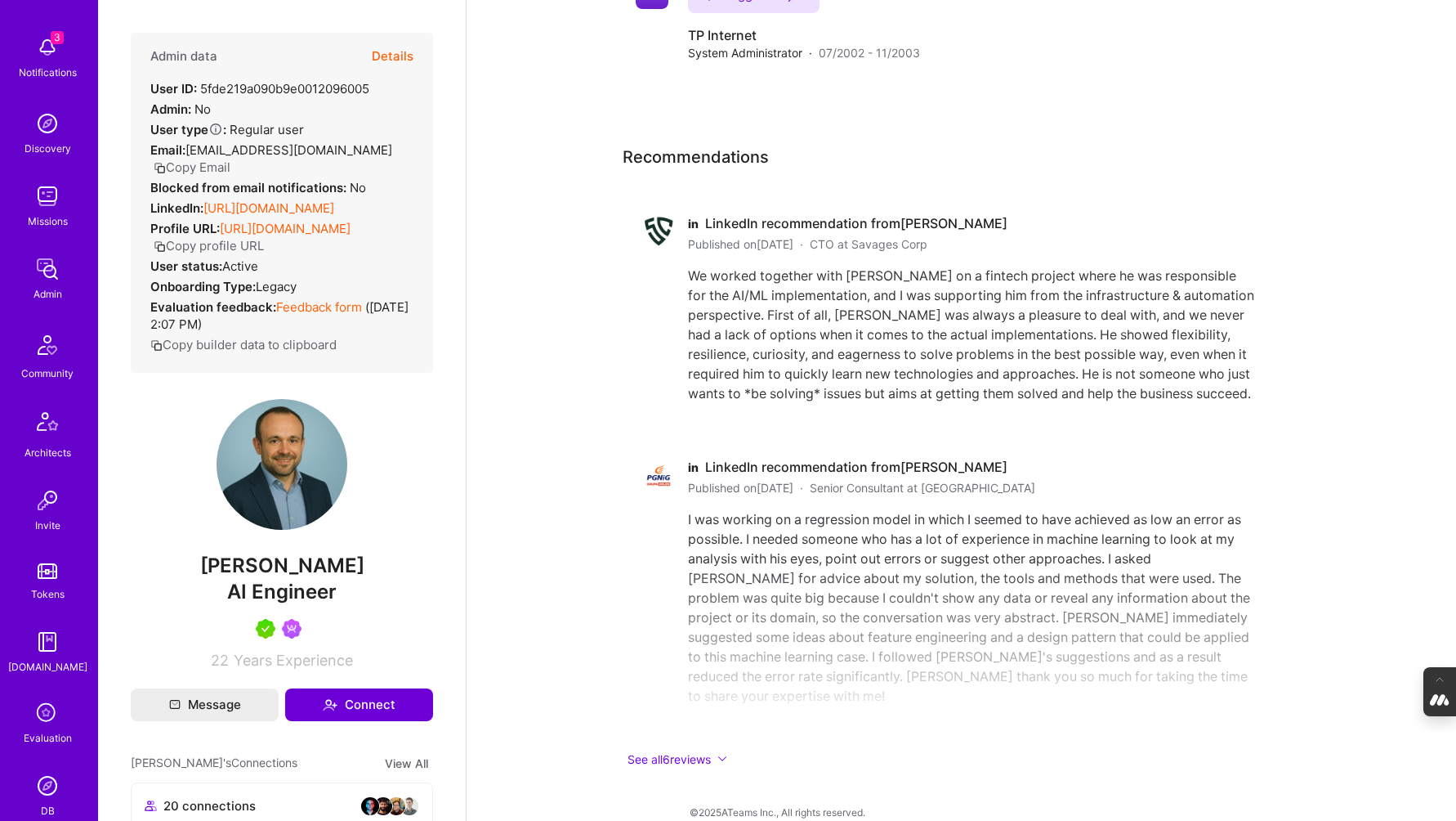
scroll to position [67, 0]
click at [43, 719] on icon at bounding box center [48, 711] width 31 height 31
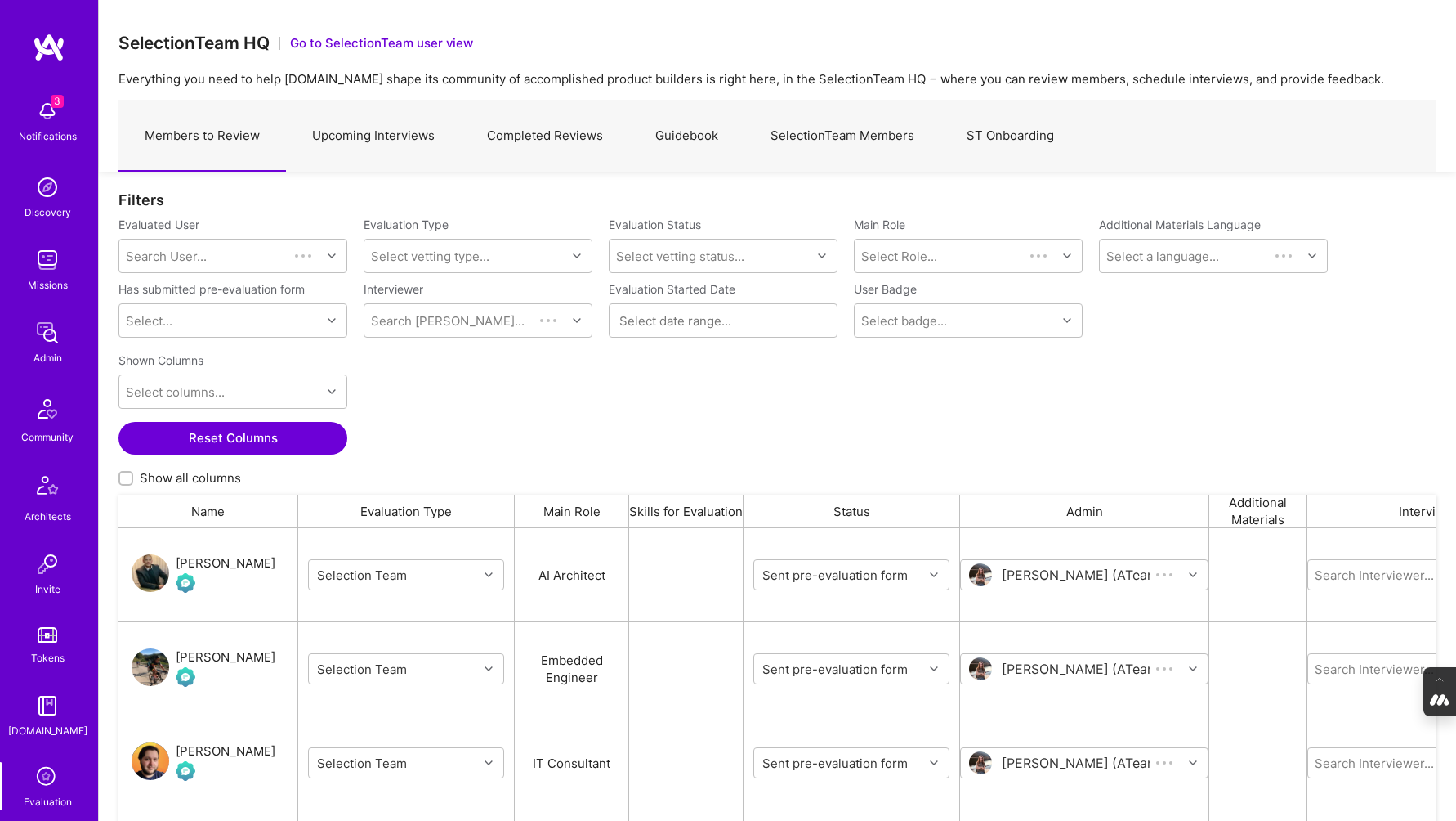
scroll to position [649, 1318]
click at [696, 129] on link "Guidebook" at bounding box center [686, 136] width 115 height 71
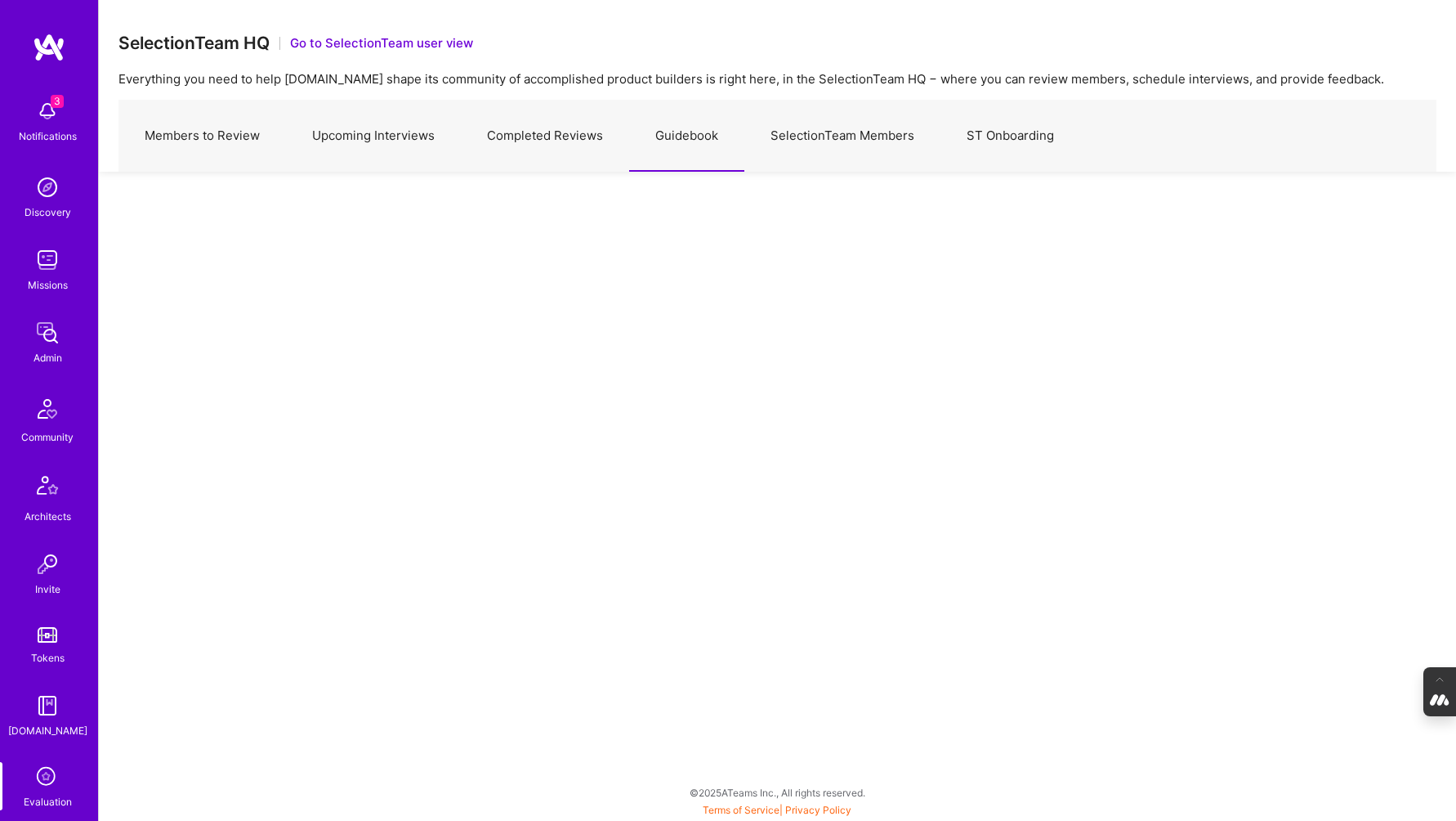
click at [855, 135] on link "SelectionTeam Members" at bounding box center [843, 136] width 196 height 71
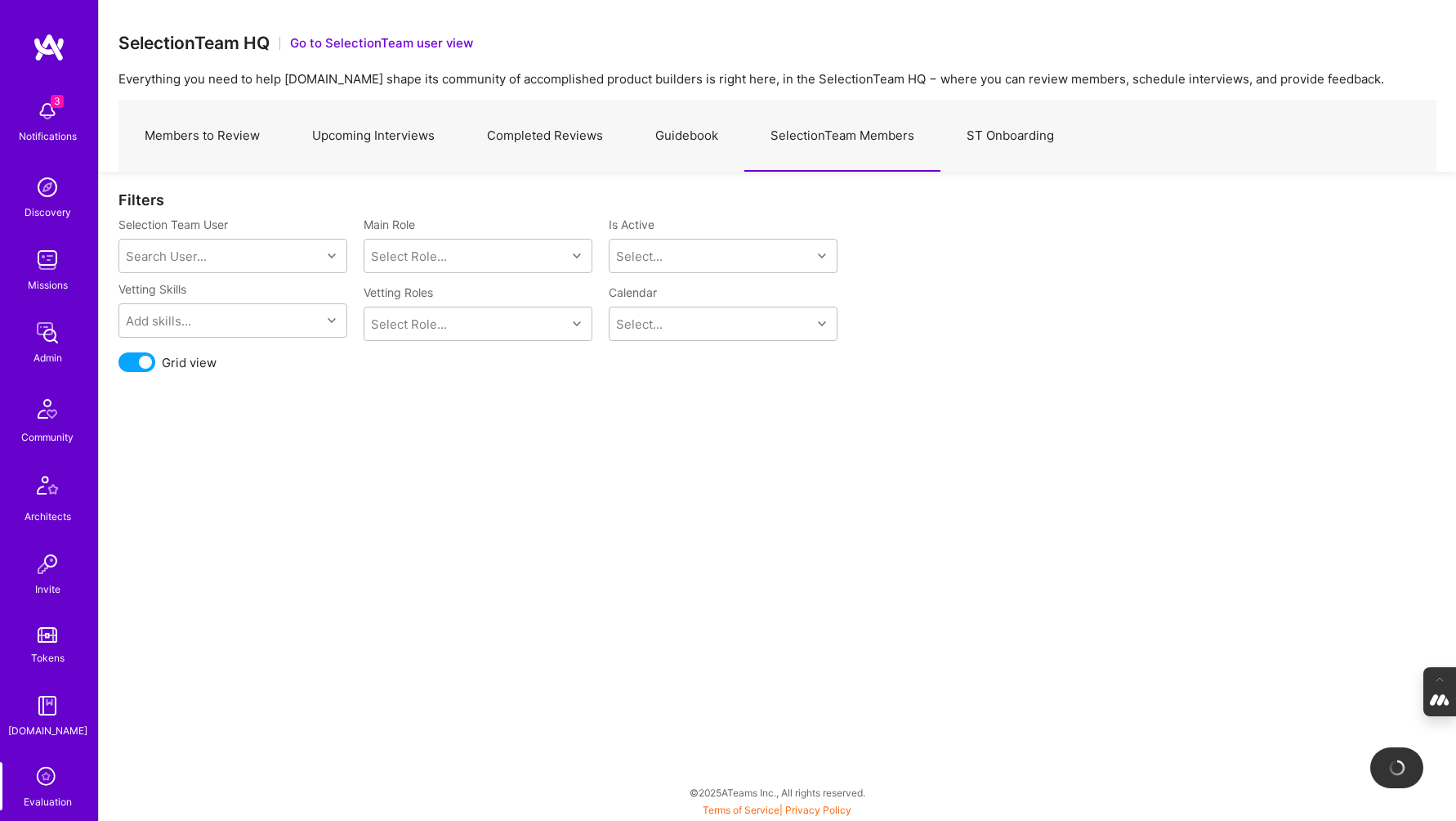
click at [679, 146] on link "Guidebook" at bounding box center [686, 136] width 115 height 71
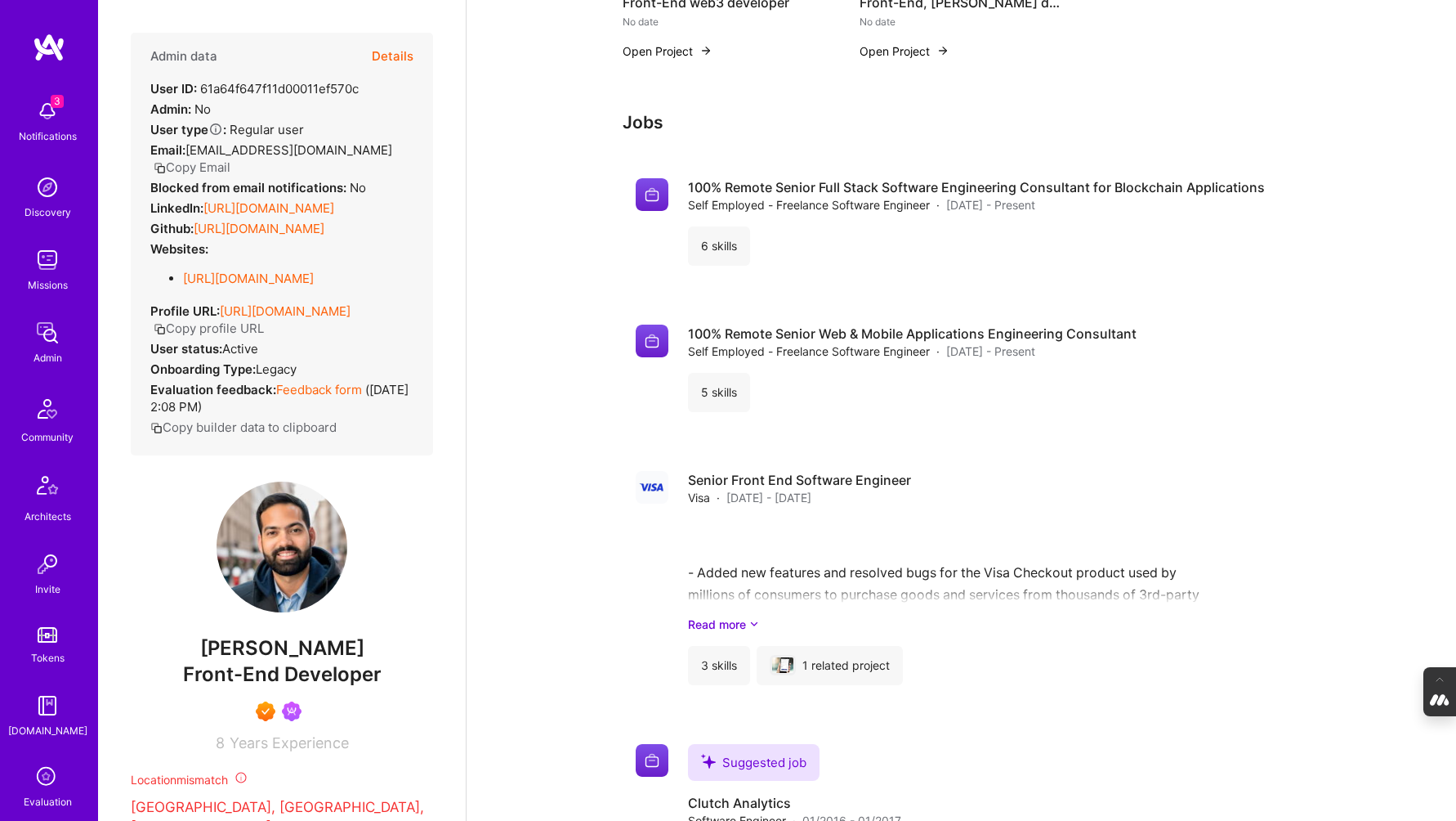
scroll to position [1245, 0]
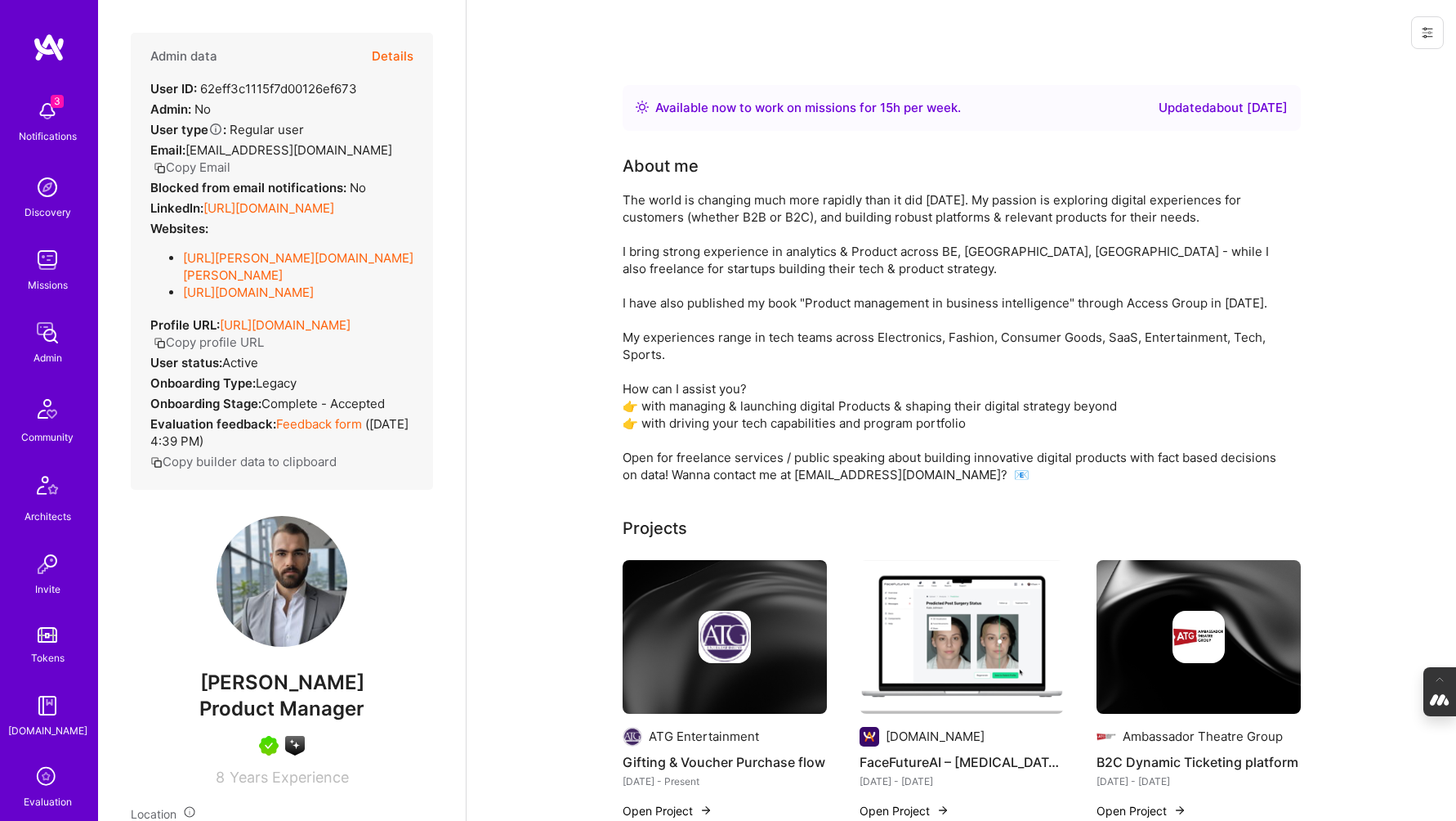
scroll to position [2404, 0]
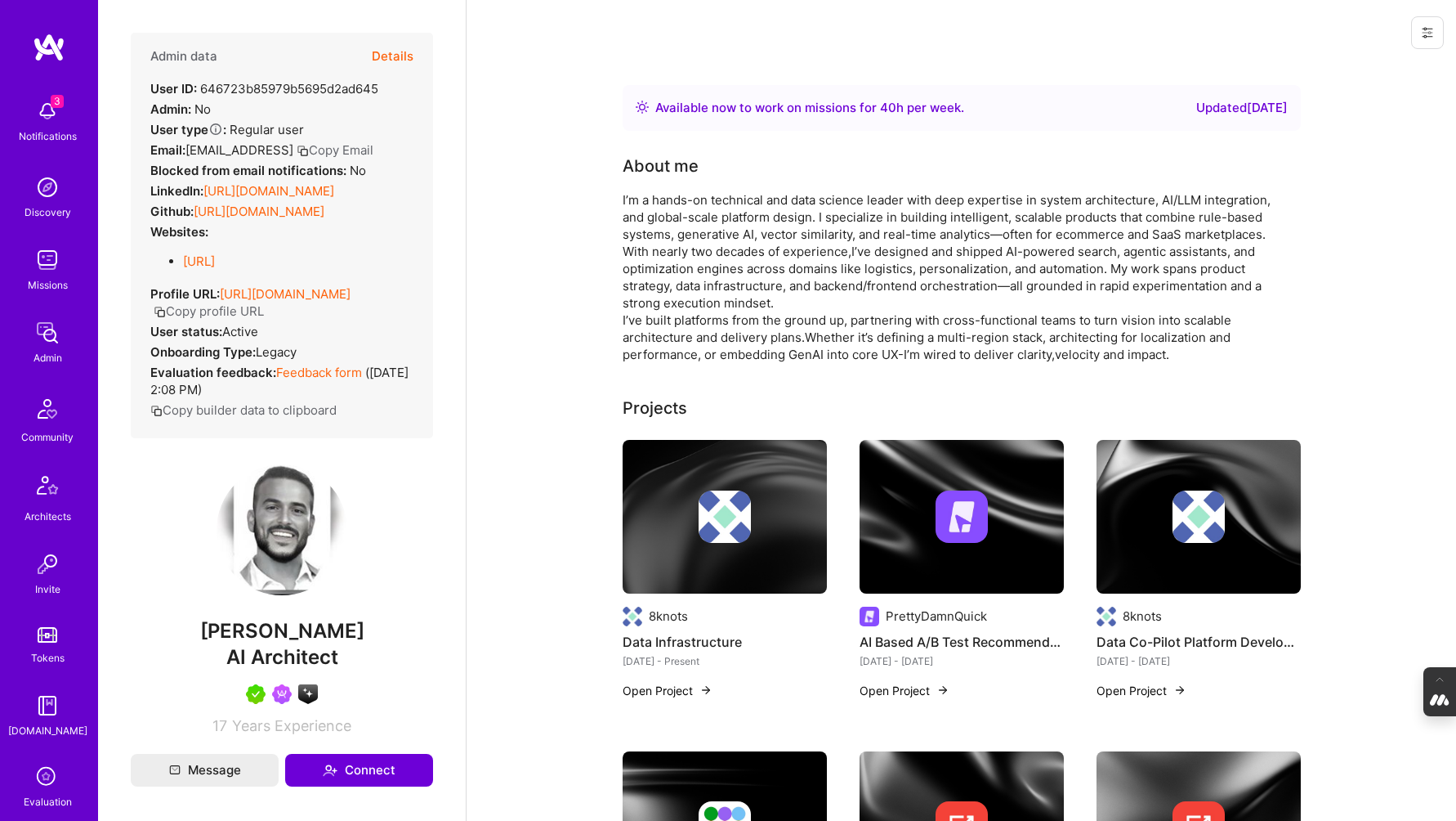
scroll to position [2172, 0]
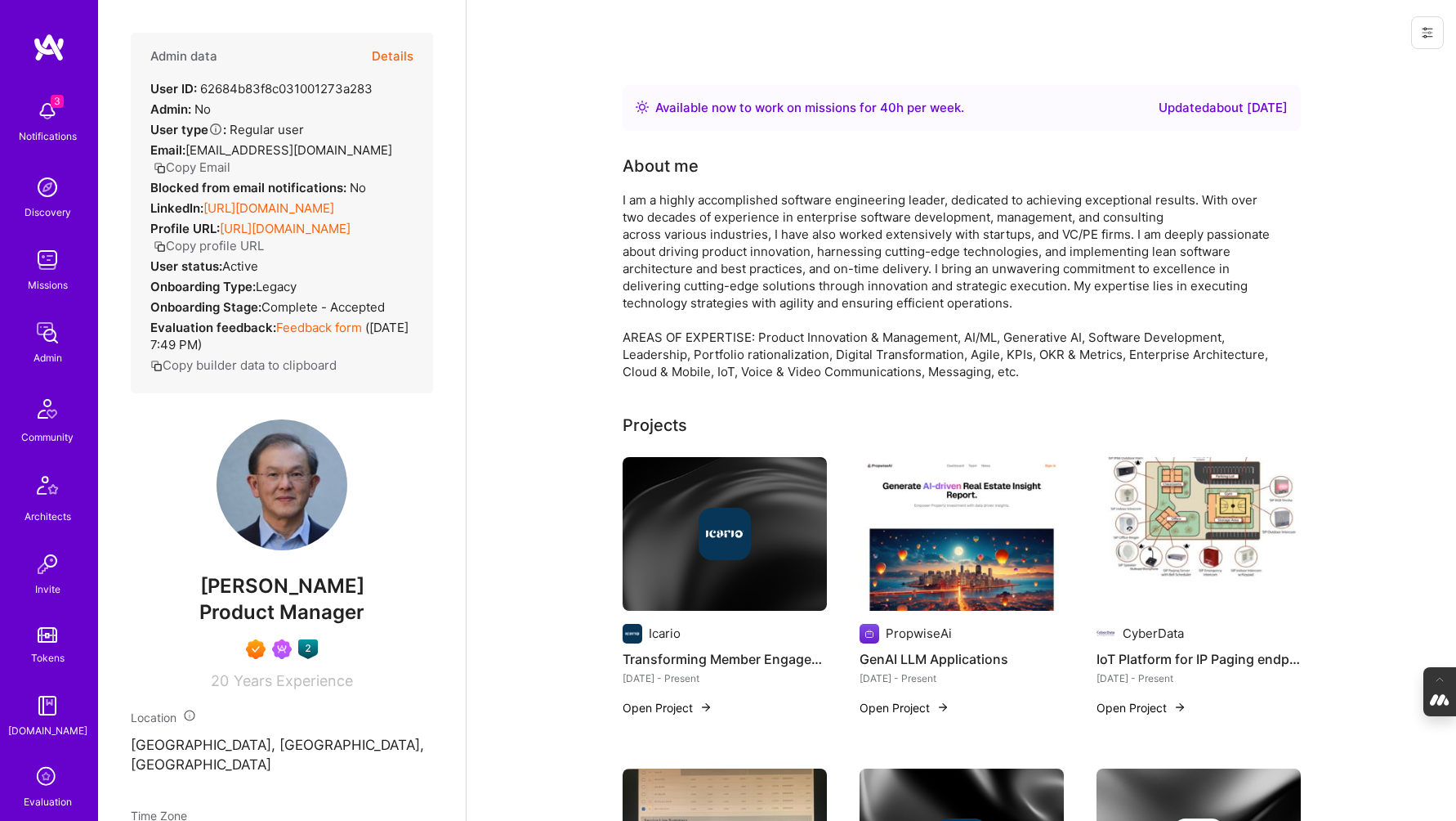
scroll to position [2039, 0]
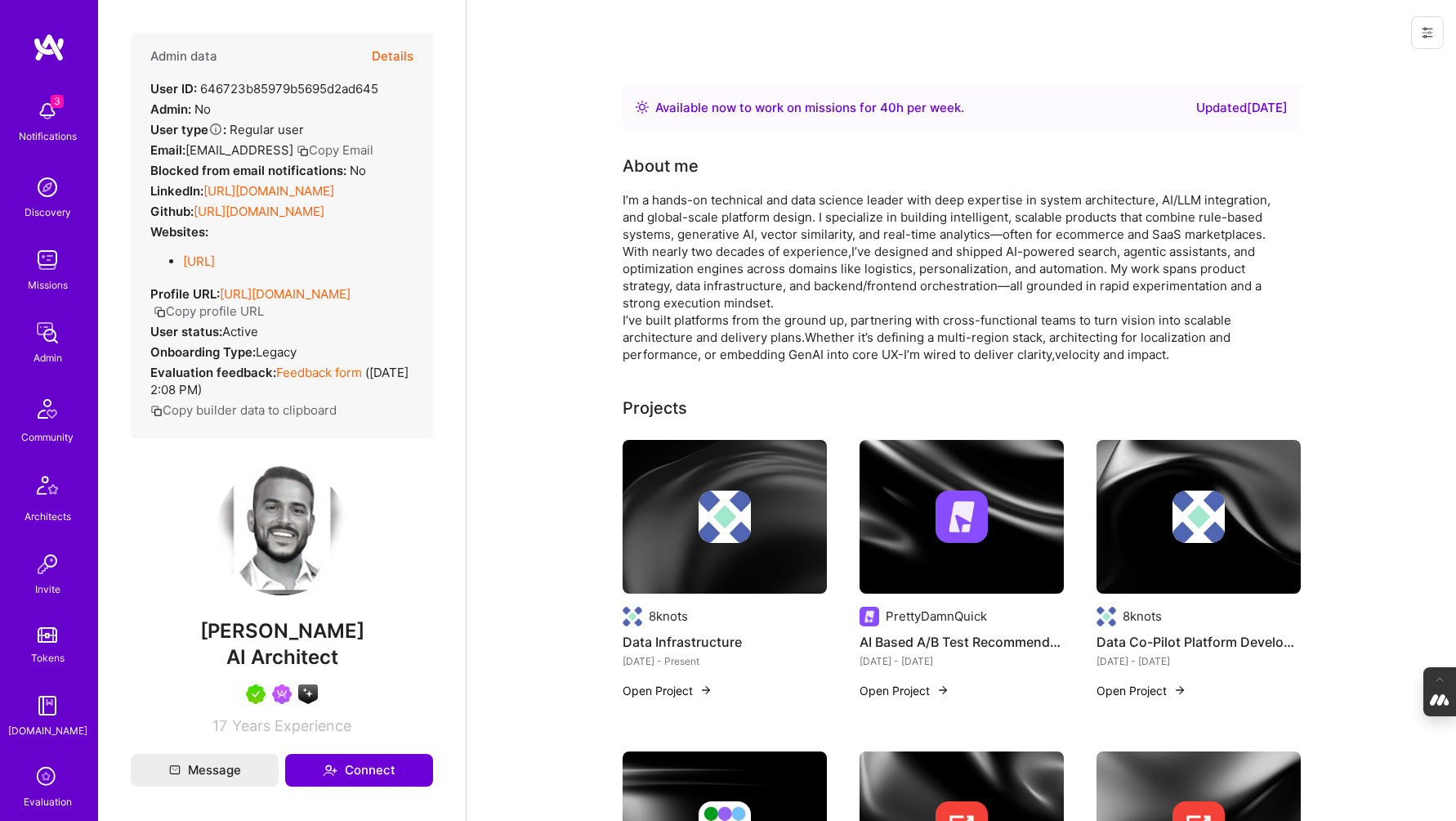
scroll to position [311, 0]
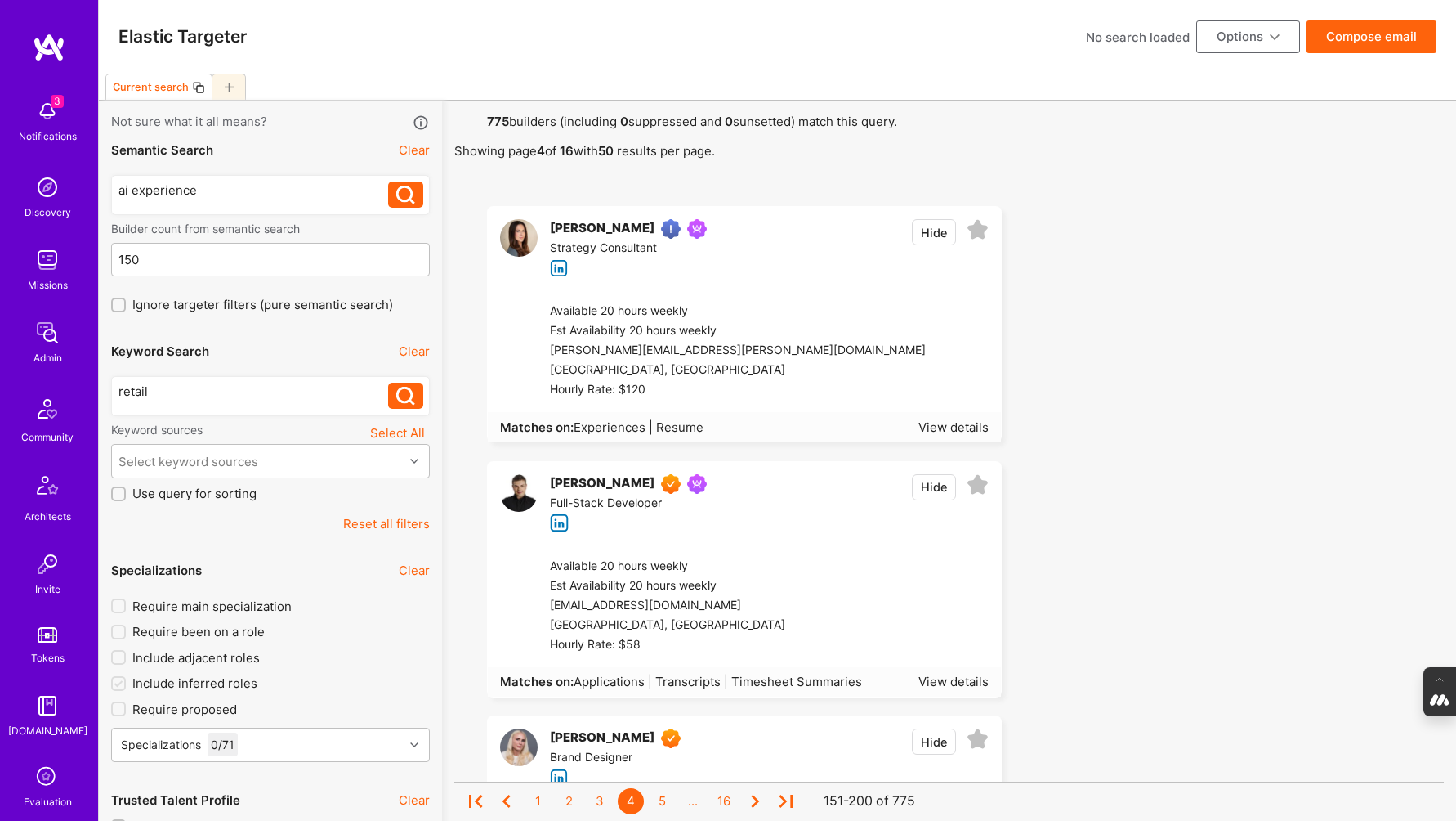
scroll to position [4084, 0]
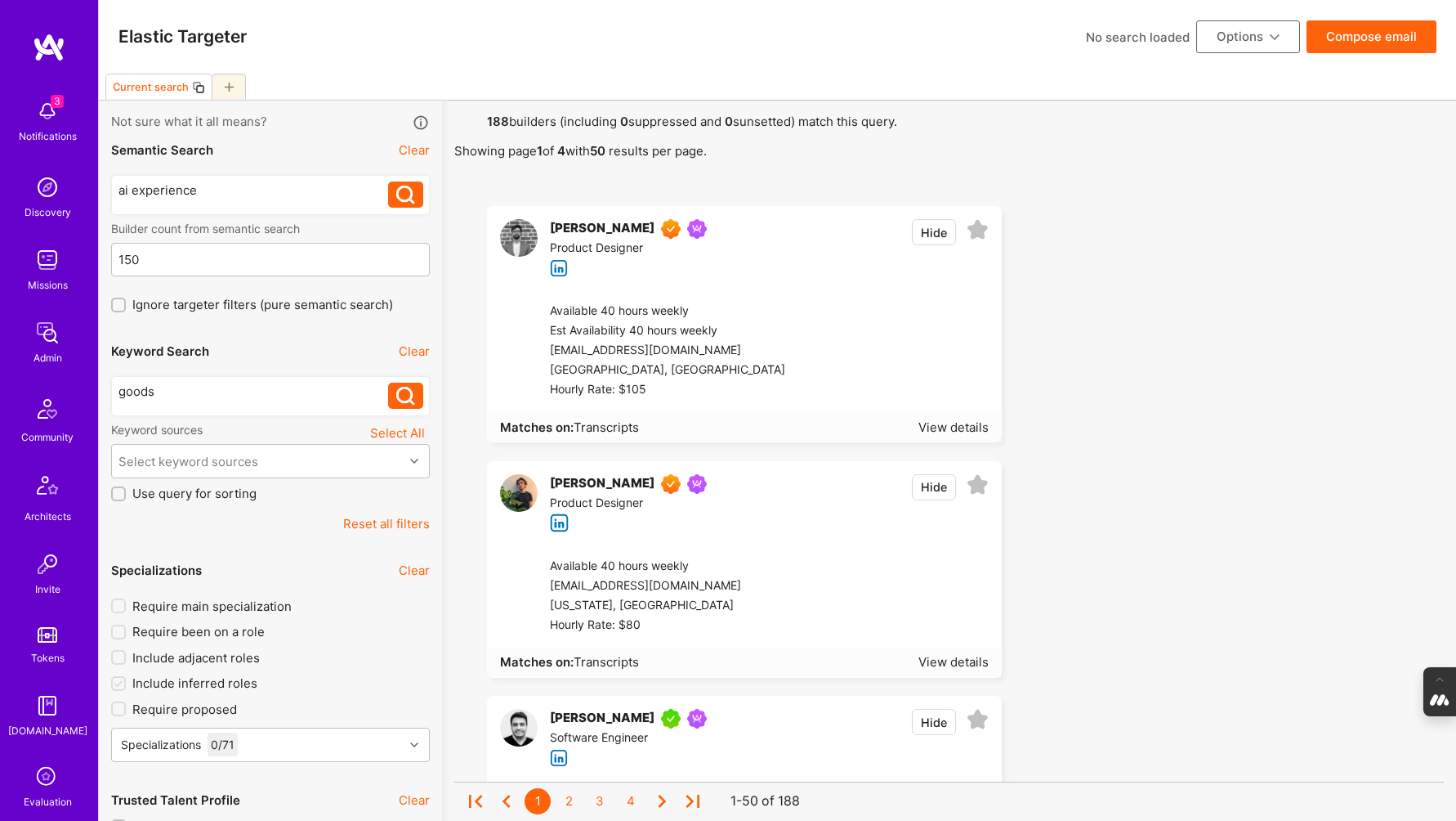
scroll to position [4102, 0]
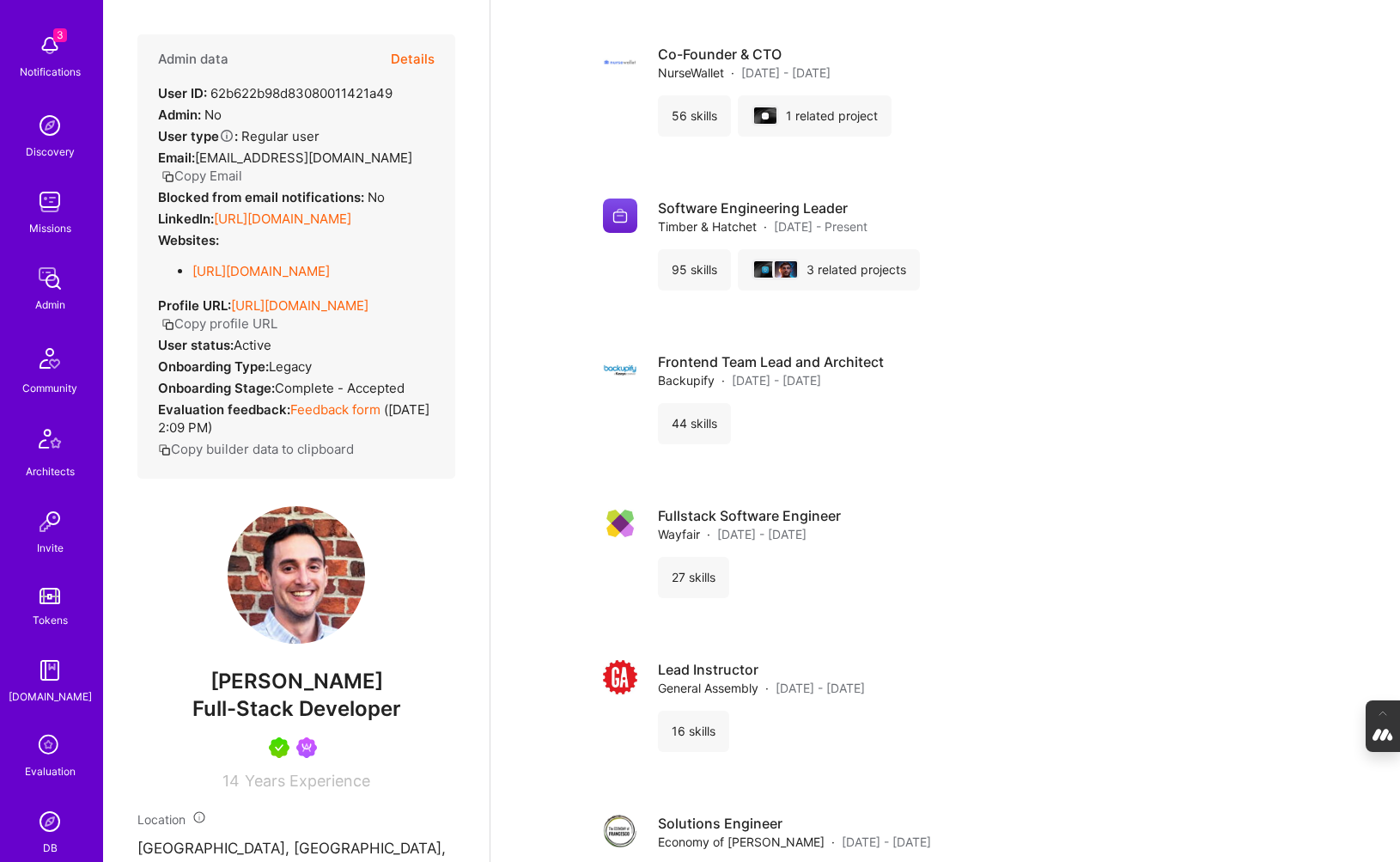
scroll to position [98, 0]
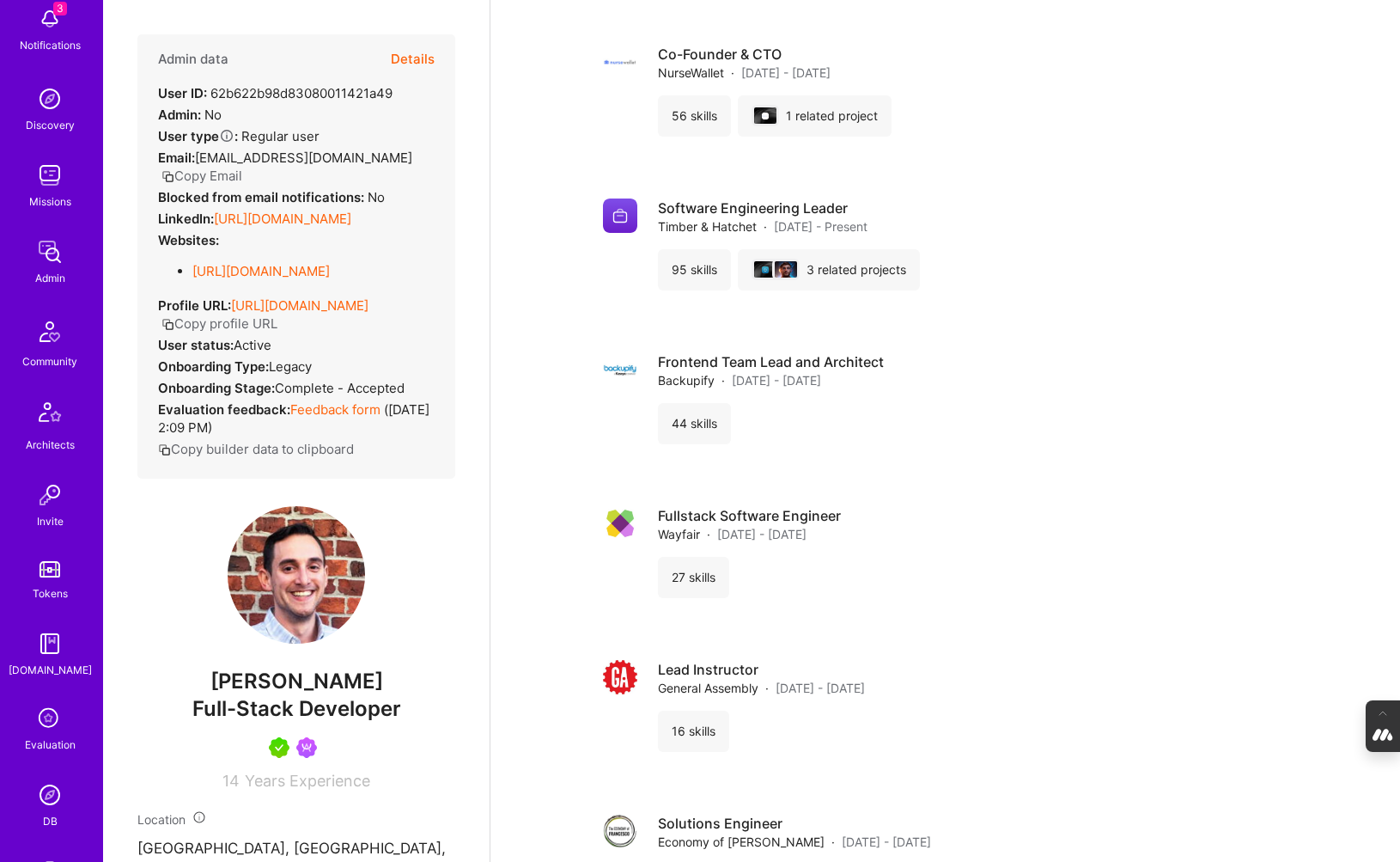
click at [45, 723] on icon at bounding box center [50, 719] width 33 height 33
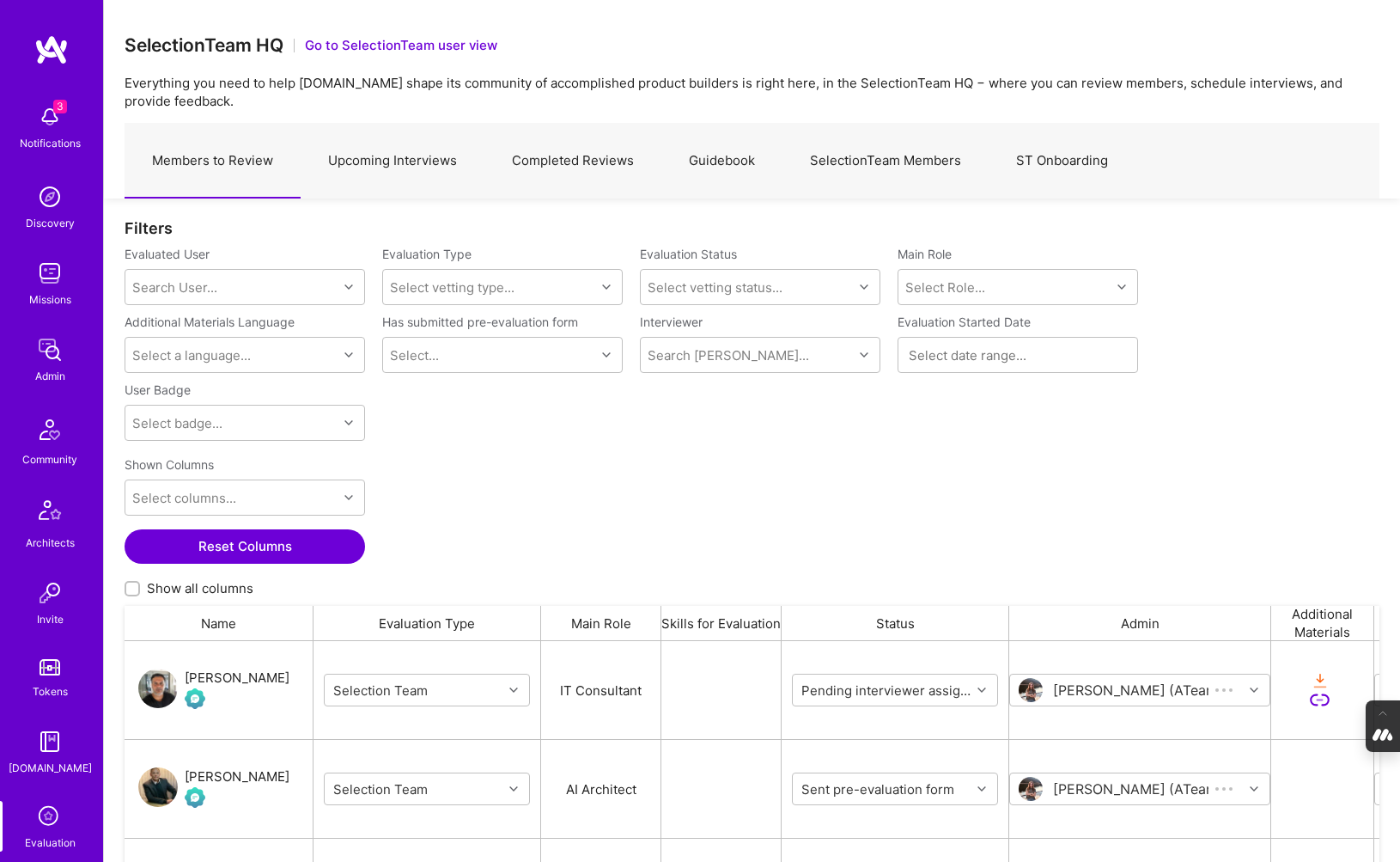
scroll to position [681, 1255]
click at [259, 282] on div "Search User..." at bounding box center [232, 287] width 213 height 35
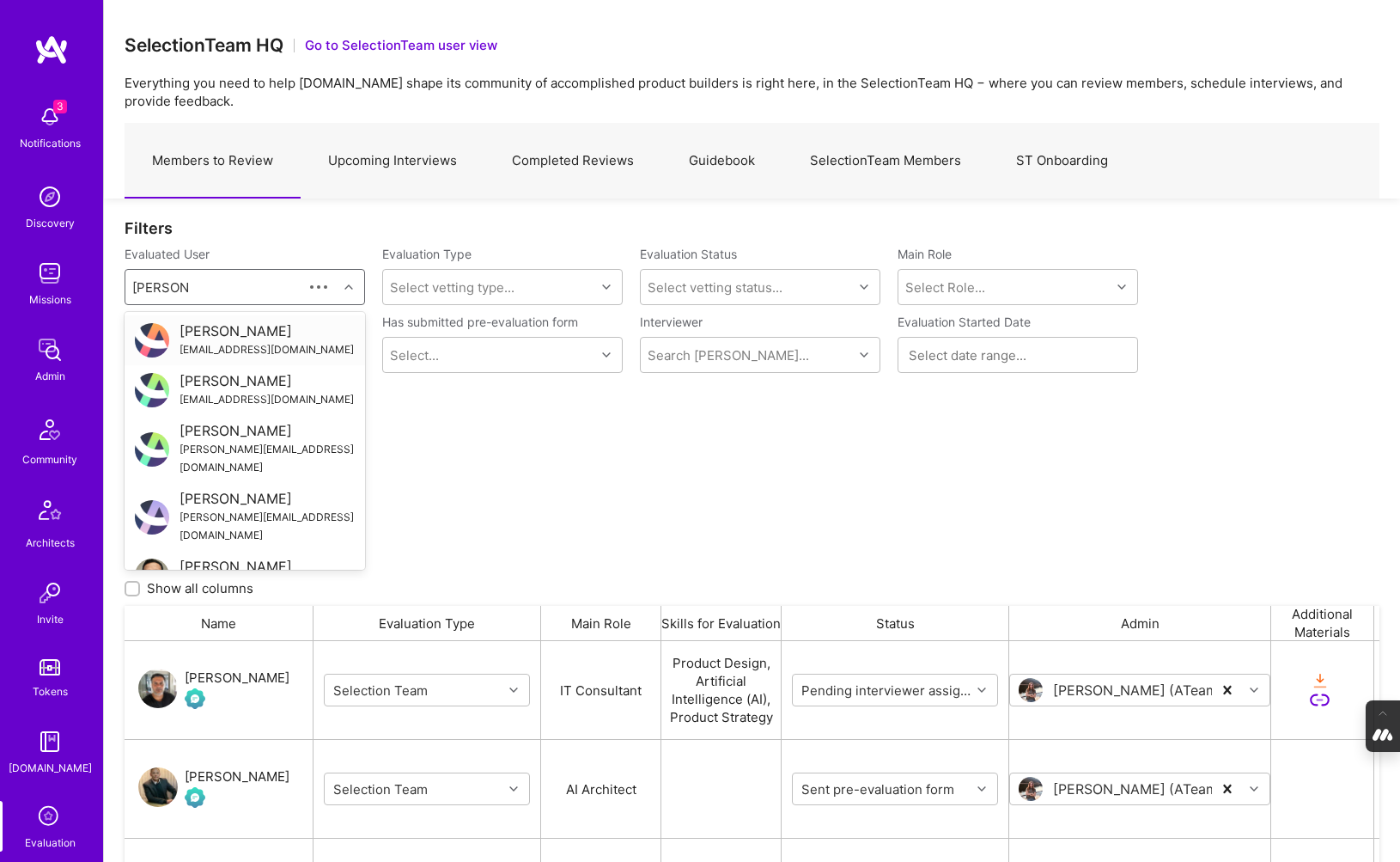
type input "[PERSON_NAME]"
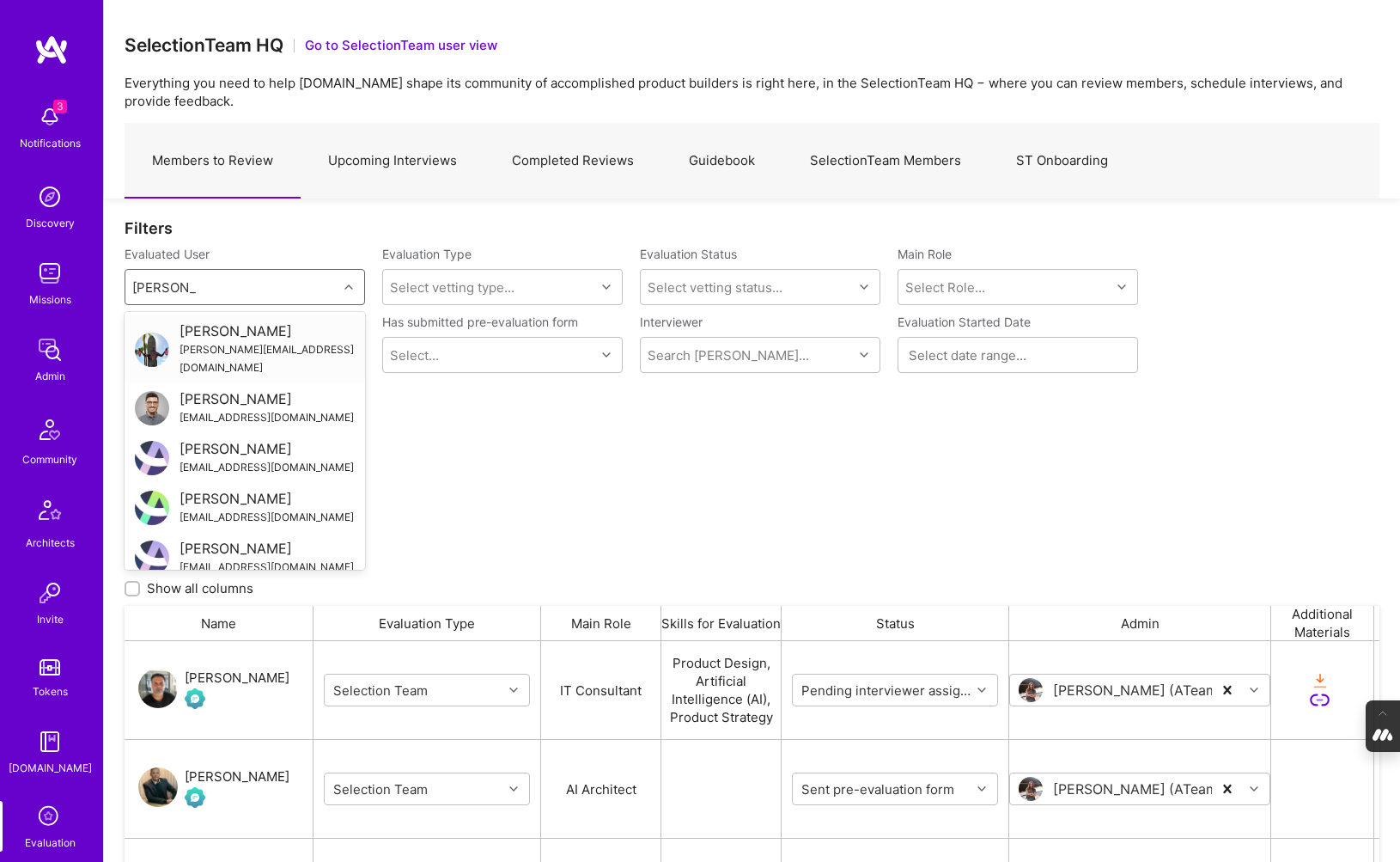
click at [231, 348] on div "[PERSON_NAME][EMAIL_ADDRESS][DOMAIN_NAME]" at bounding box center [267, 358] width 175 height 36
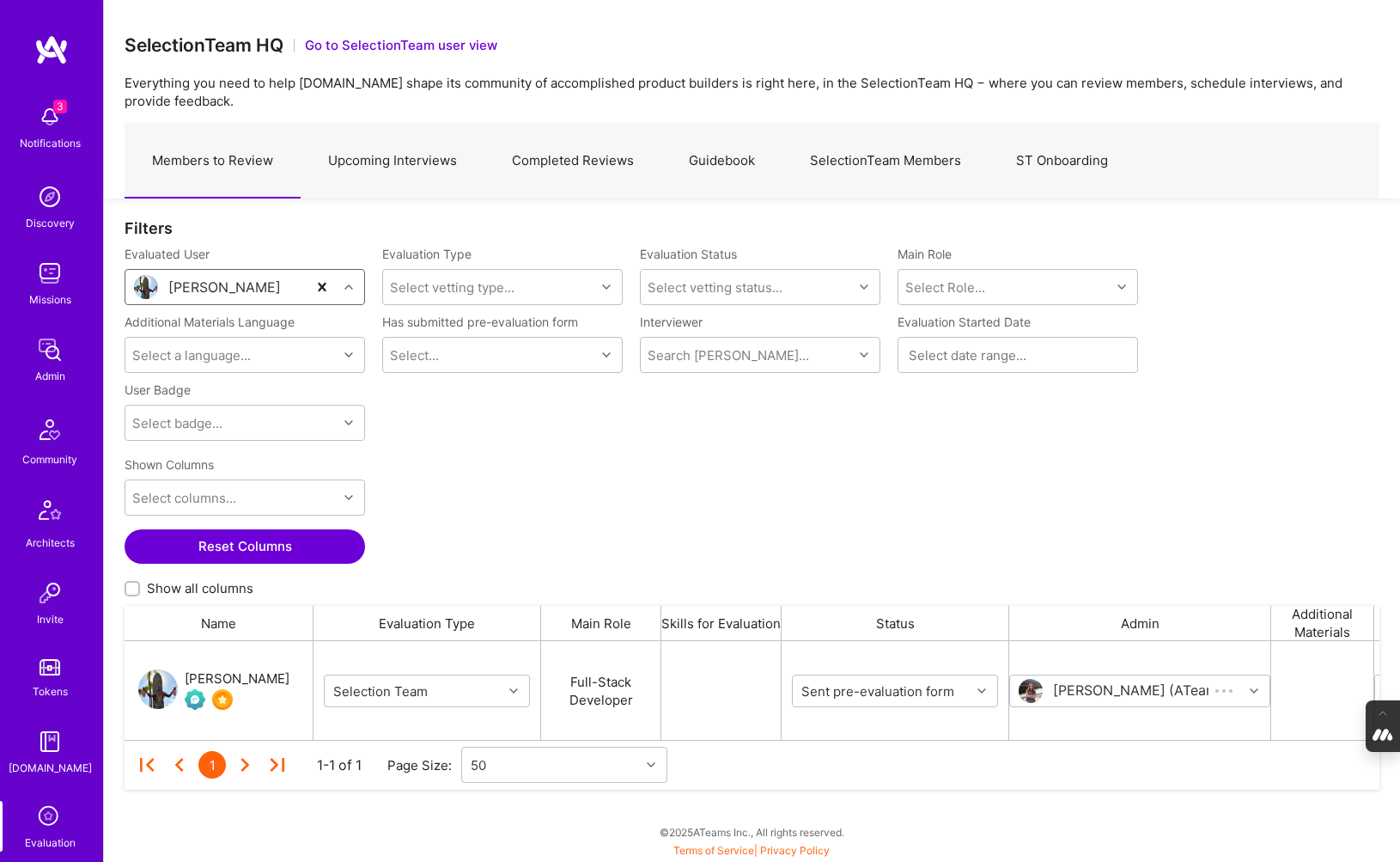
scroll to position [99, 1255]
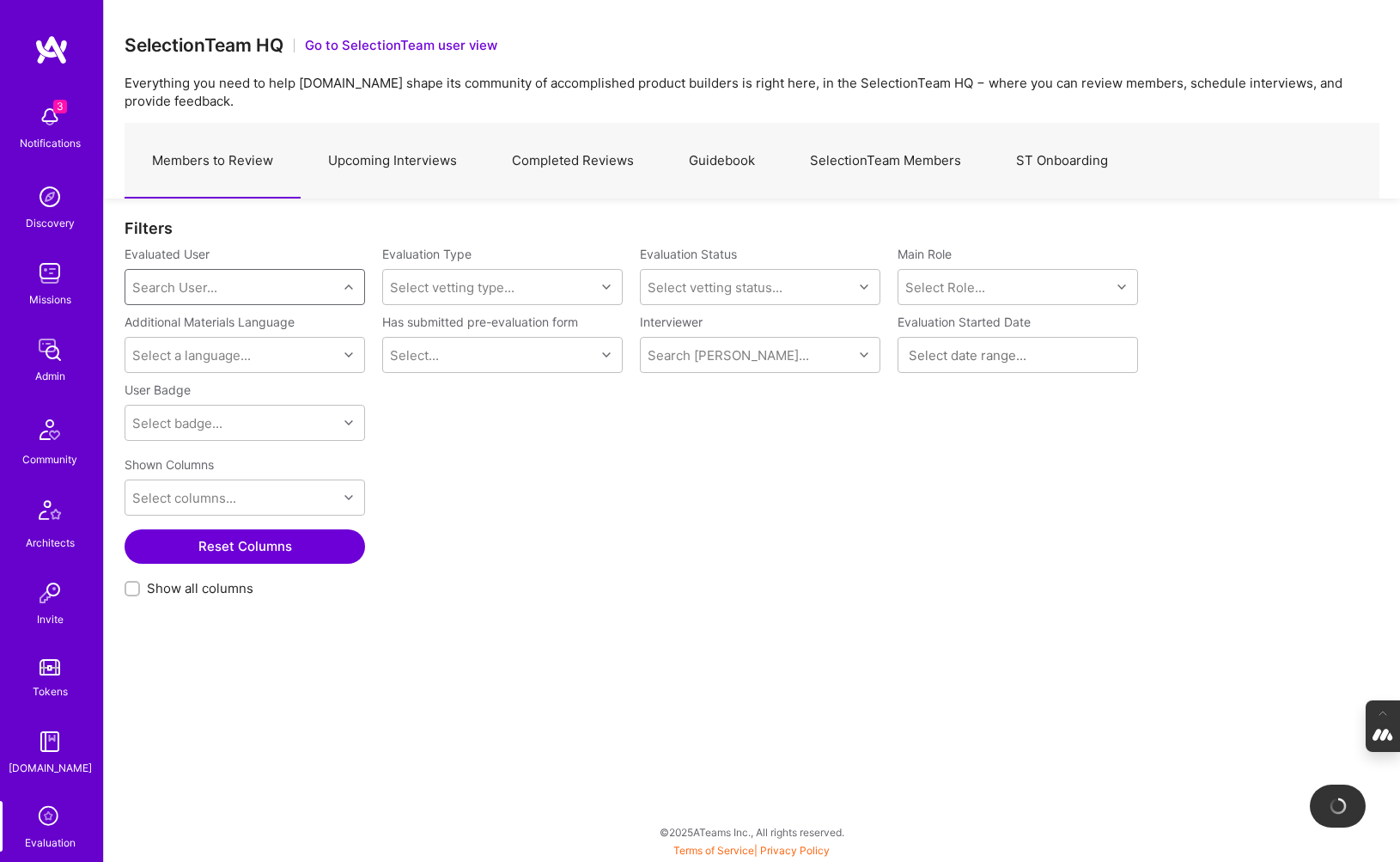
click at [219, 279] on div "Search User..." at bounding box center [232, 287] width 213 height 35
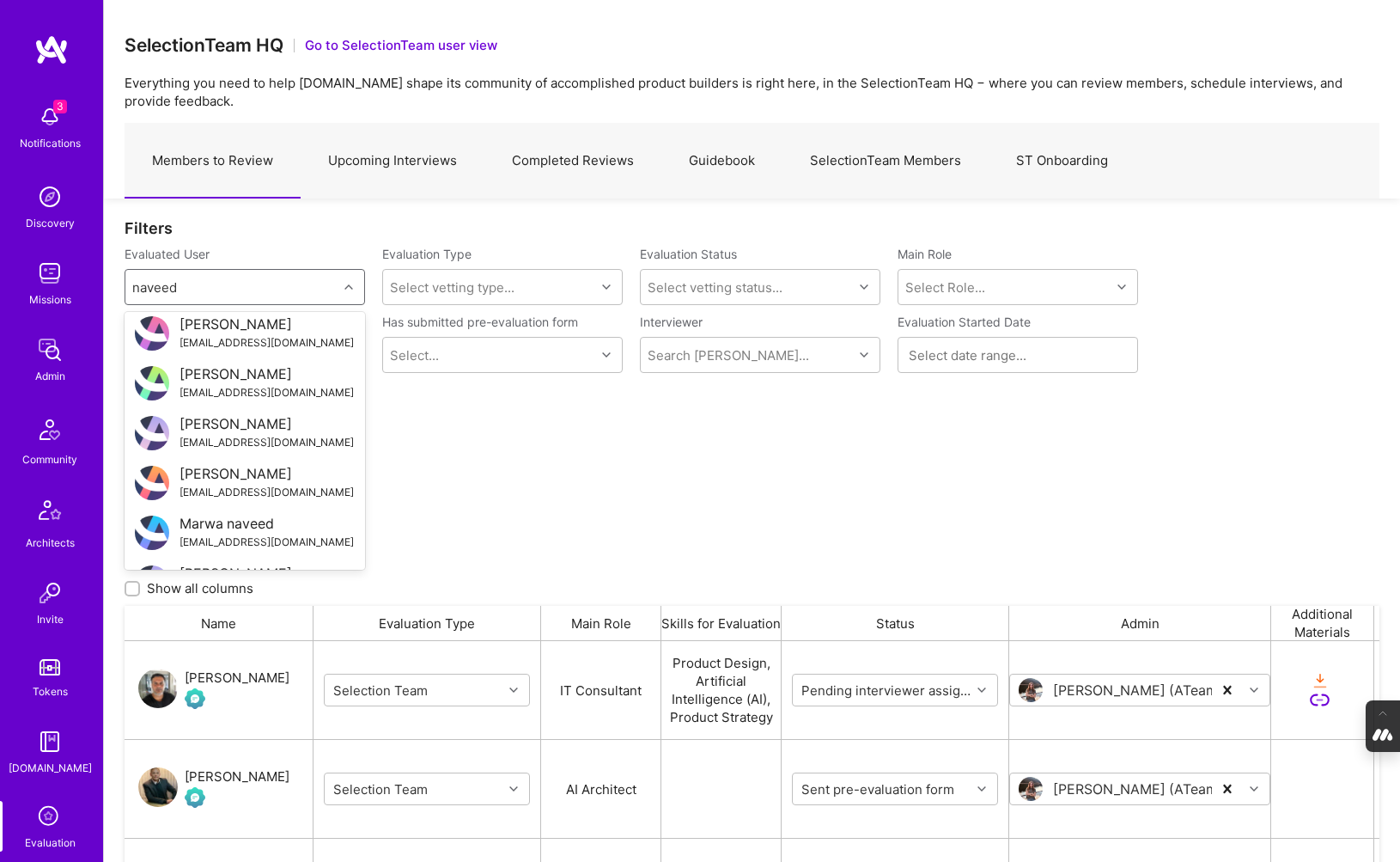
scroll to position [208, 0]
type input "[EMAIL_ADDRESS][DOMAIN_NAME]"
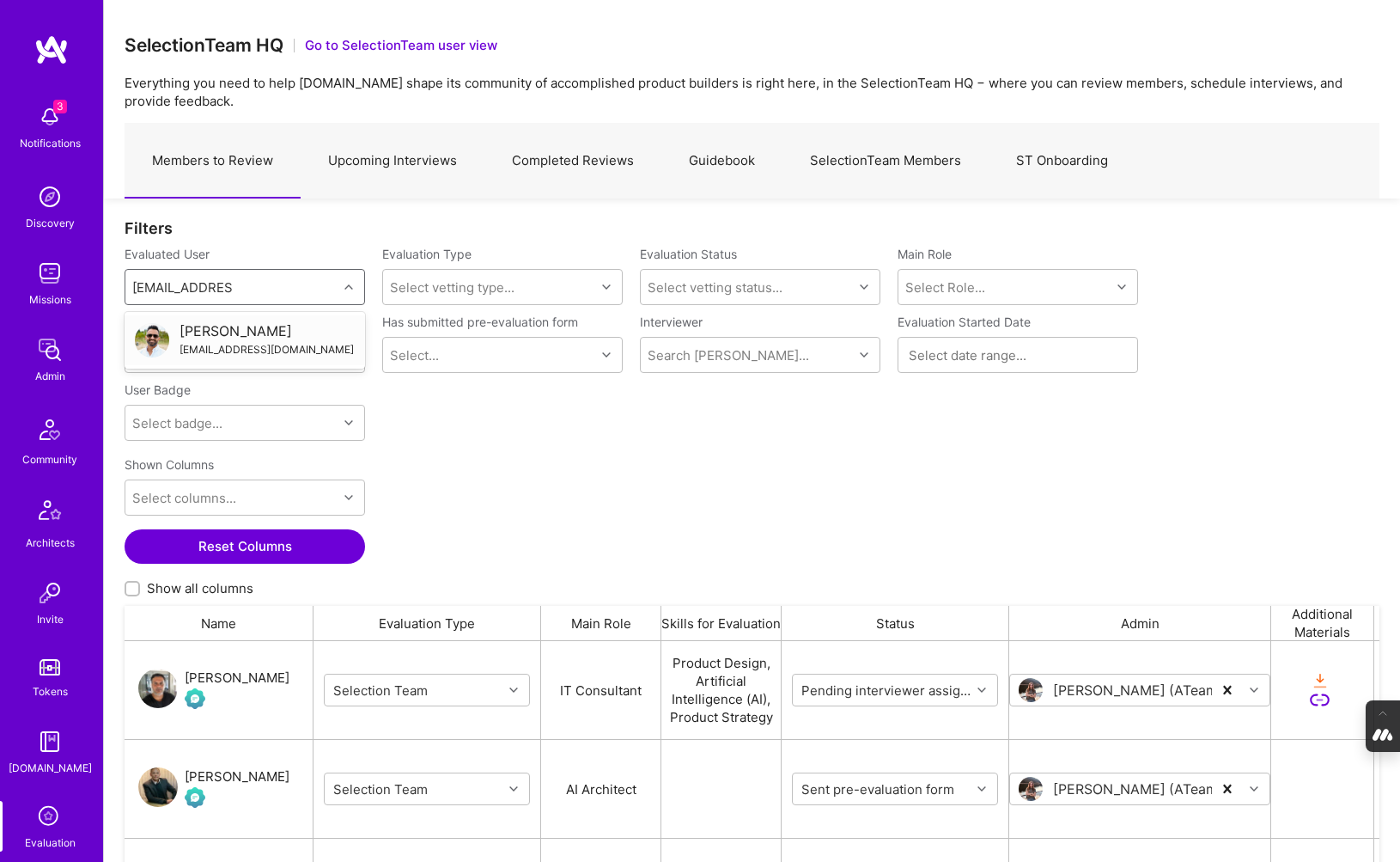
scroll to position [0, 0]
click at [210, 353] on div "[EMAIL_ADDRESS][DOMAIN_NAME]" at bounding box center [266, 349] width 174 height 18
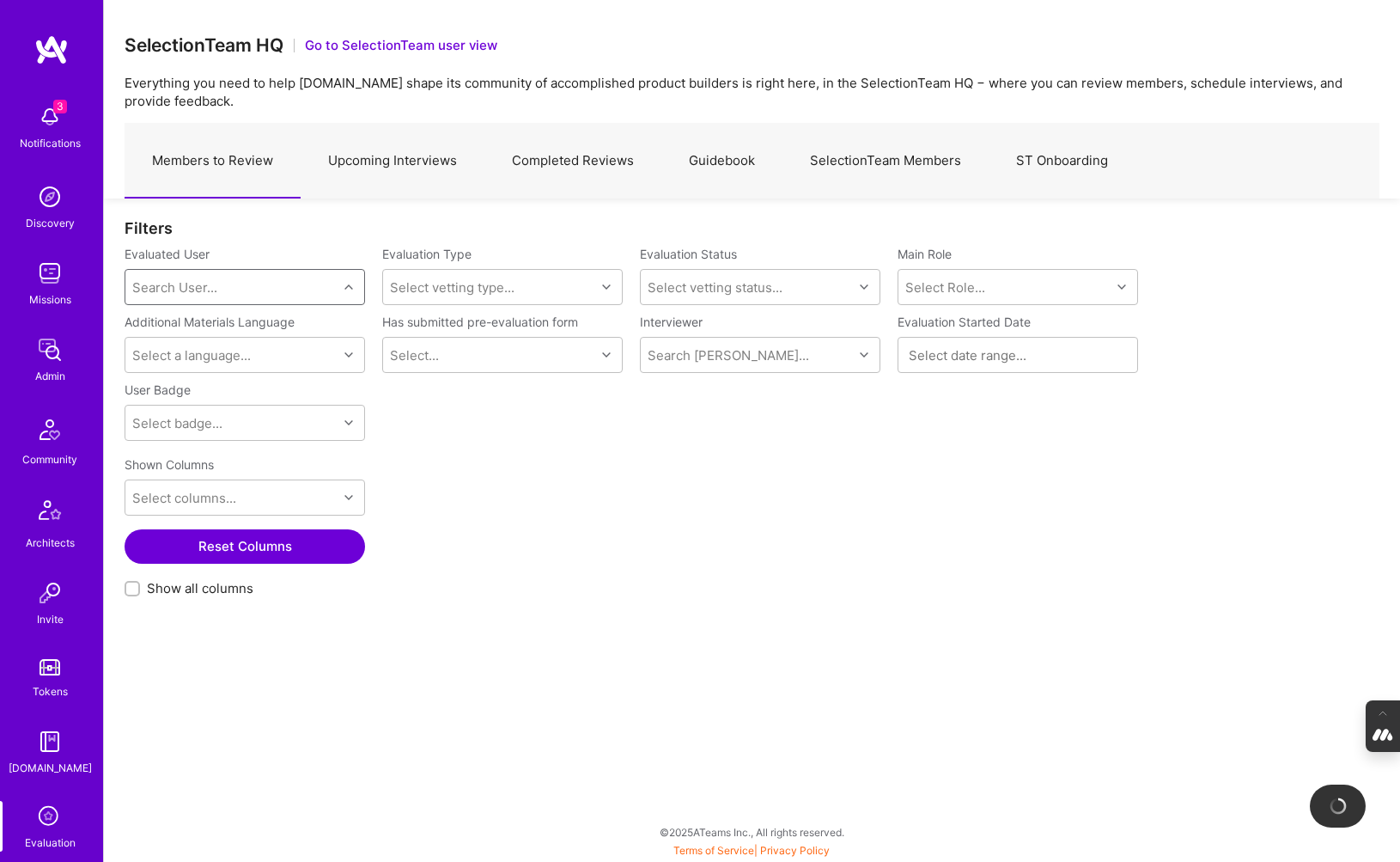
click at [219, 293] on div "Search User..." at bounding box center [232, 287] width 213 height 35
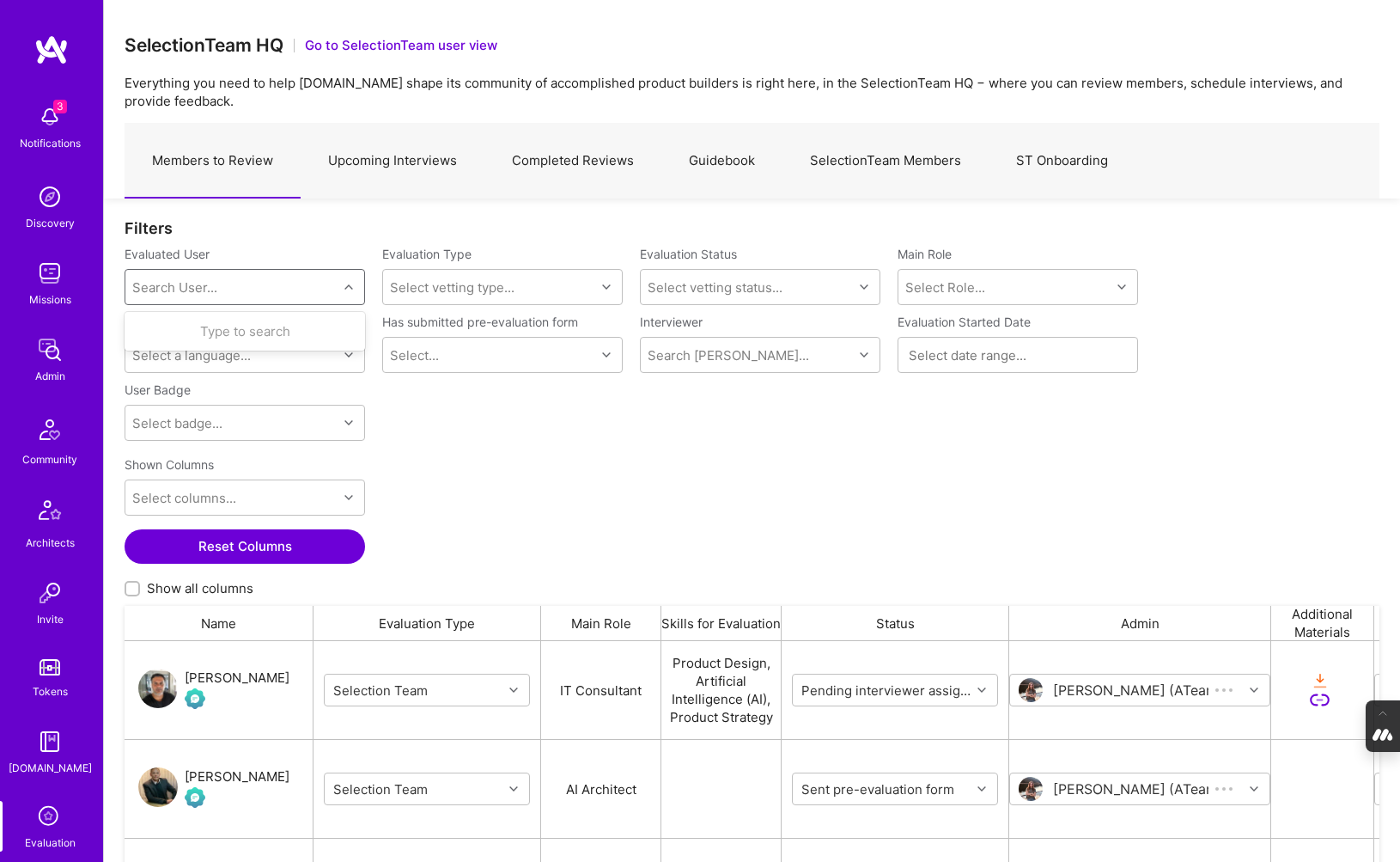
scroll to position [681, 1255]
type input "[PERSON_NAME]"
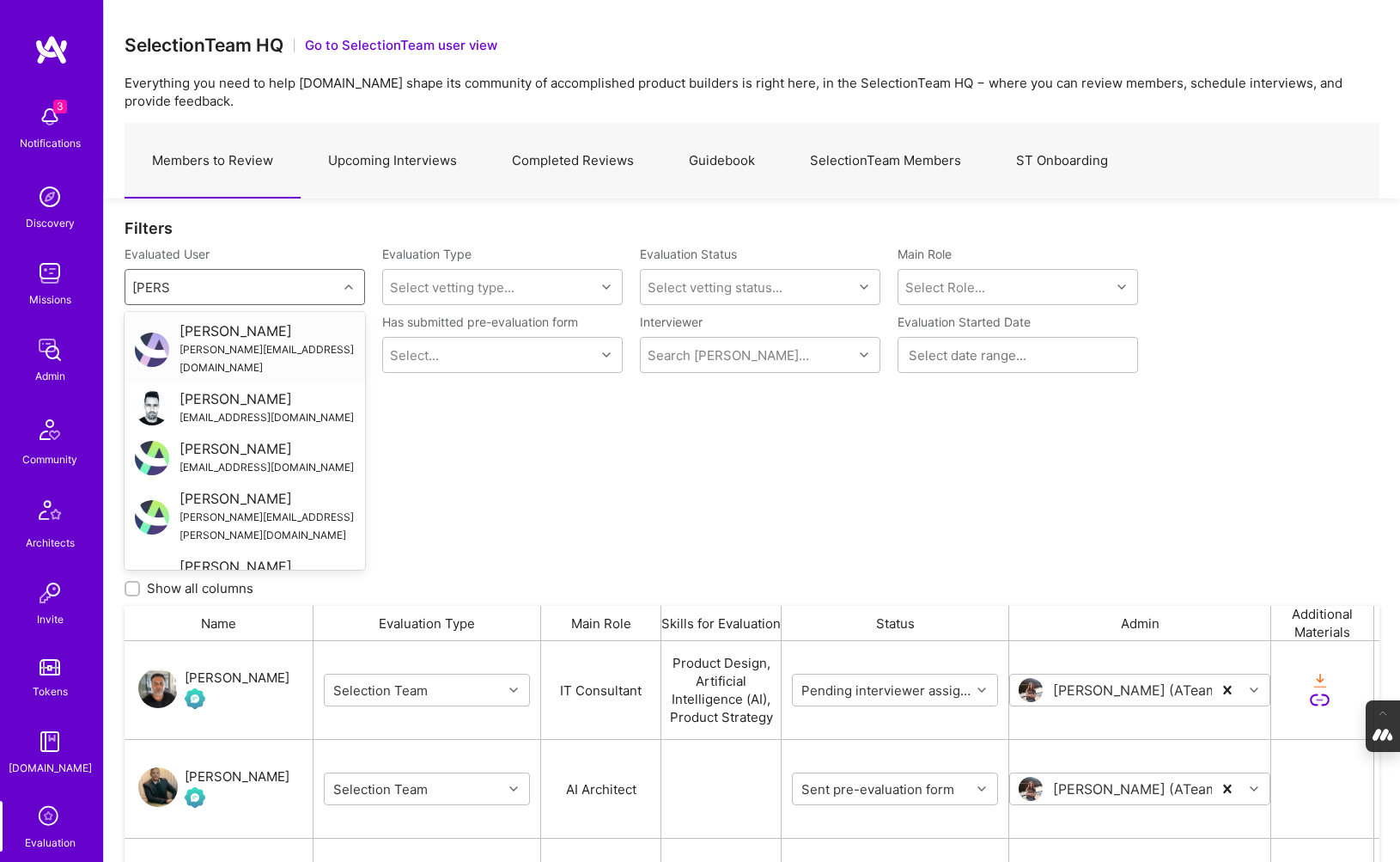
click at [224, 334] on div "[PERSON_NAME]" at bounding box center [267, 331] width 175 height 18
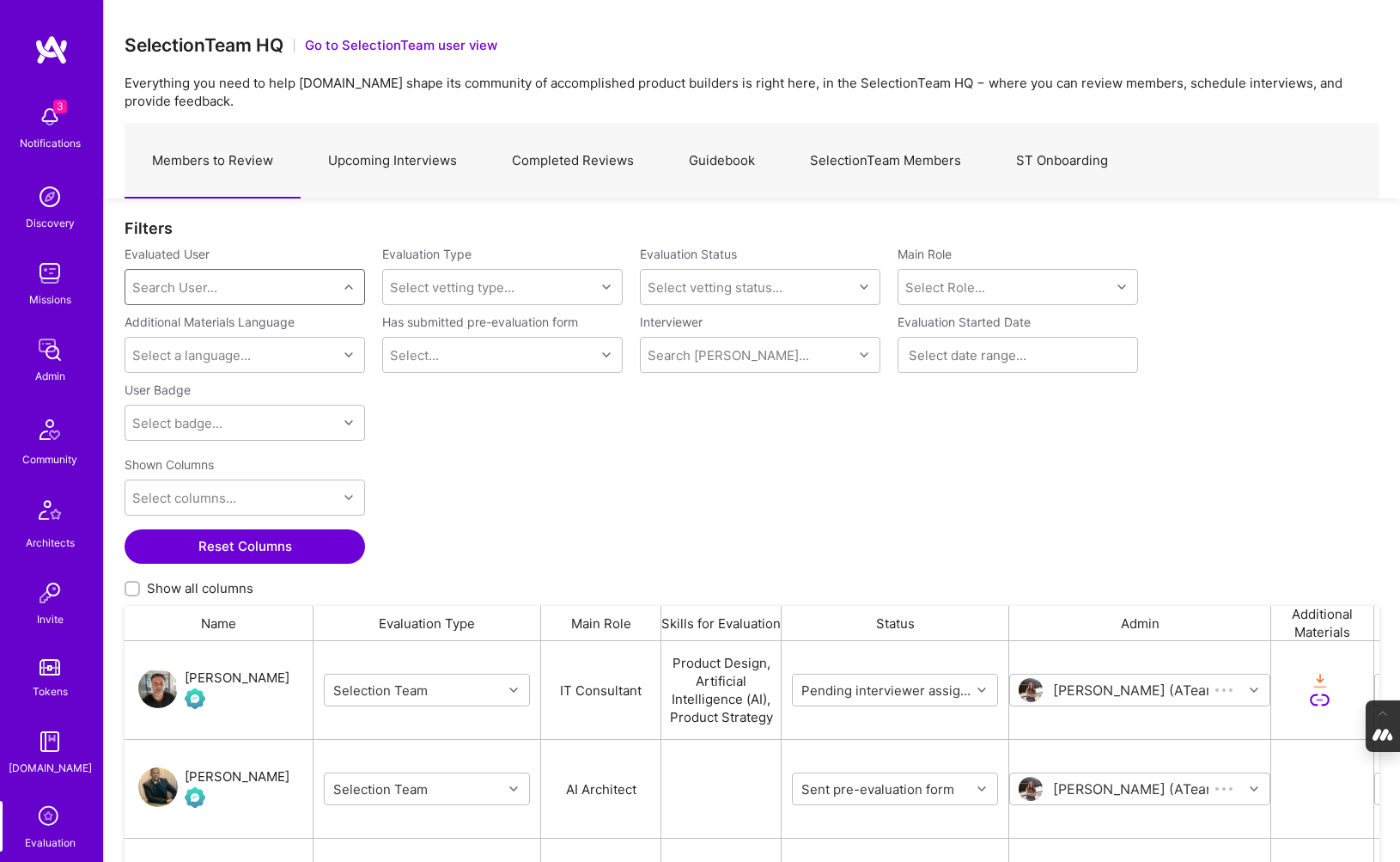
scroll to position [681, 1255]
